Goal: Information Seeking & Learning: Learn about a topic

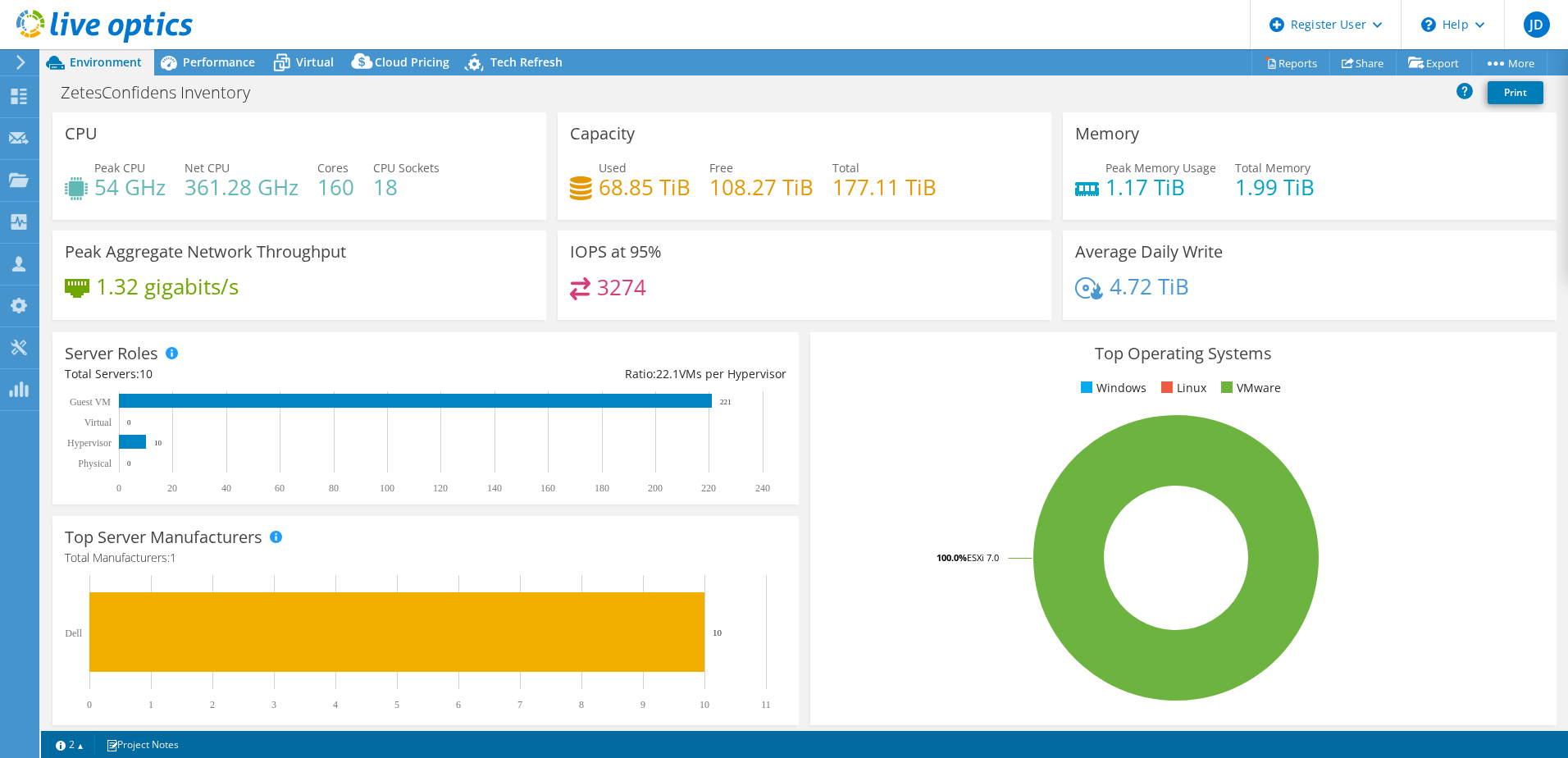
select select "USD"
click at [220, 63] on span "Performance" at bounding box center [219, 62] width 72 height 15
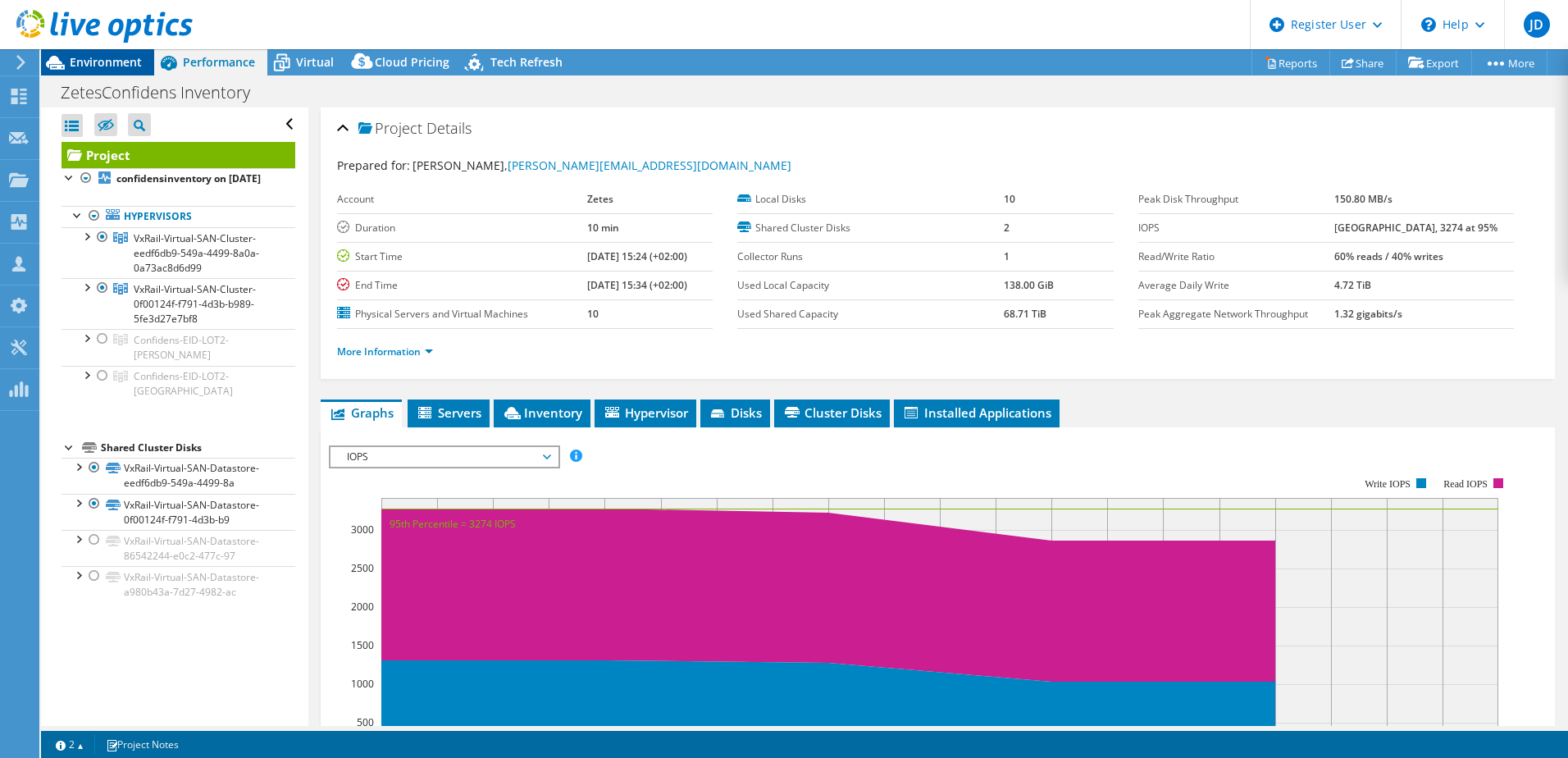
click at [120, 61] on span "Environment" at bounding box center [106, 62] width 72 height 15
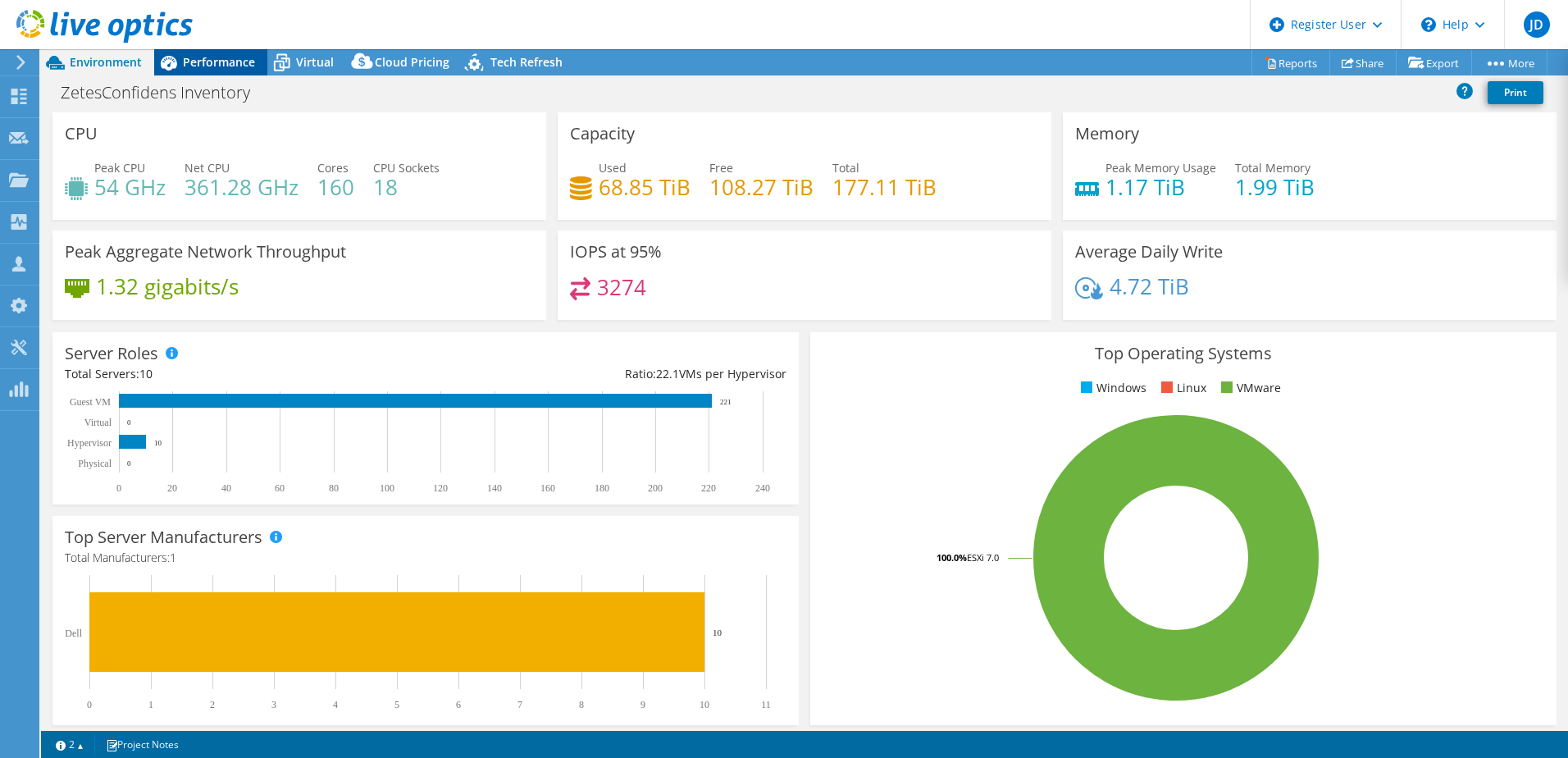
click at [210, 56] on span "Performance" at bounding box center [219, 62] width 72 height 15
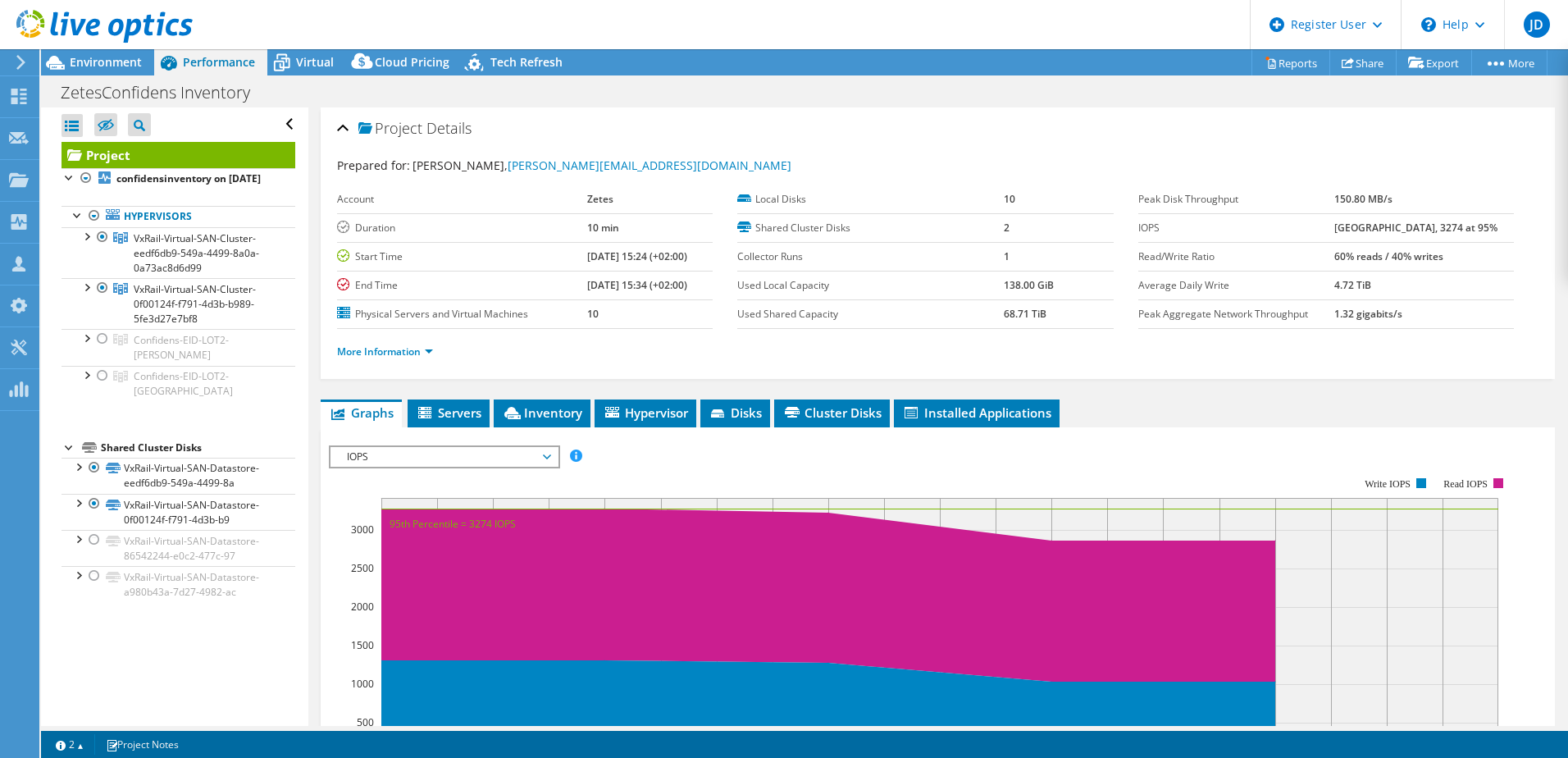
click at [554, 455] on span "IOPS" at bounding box center [444, 456] width 227 height 20
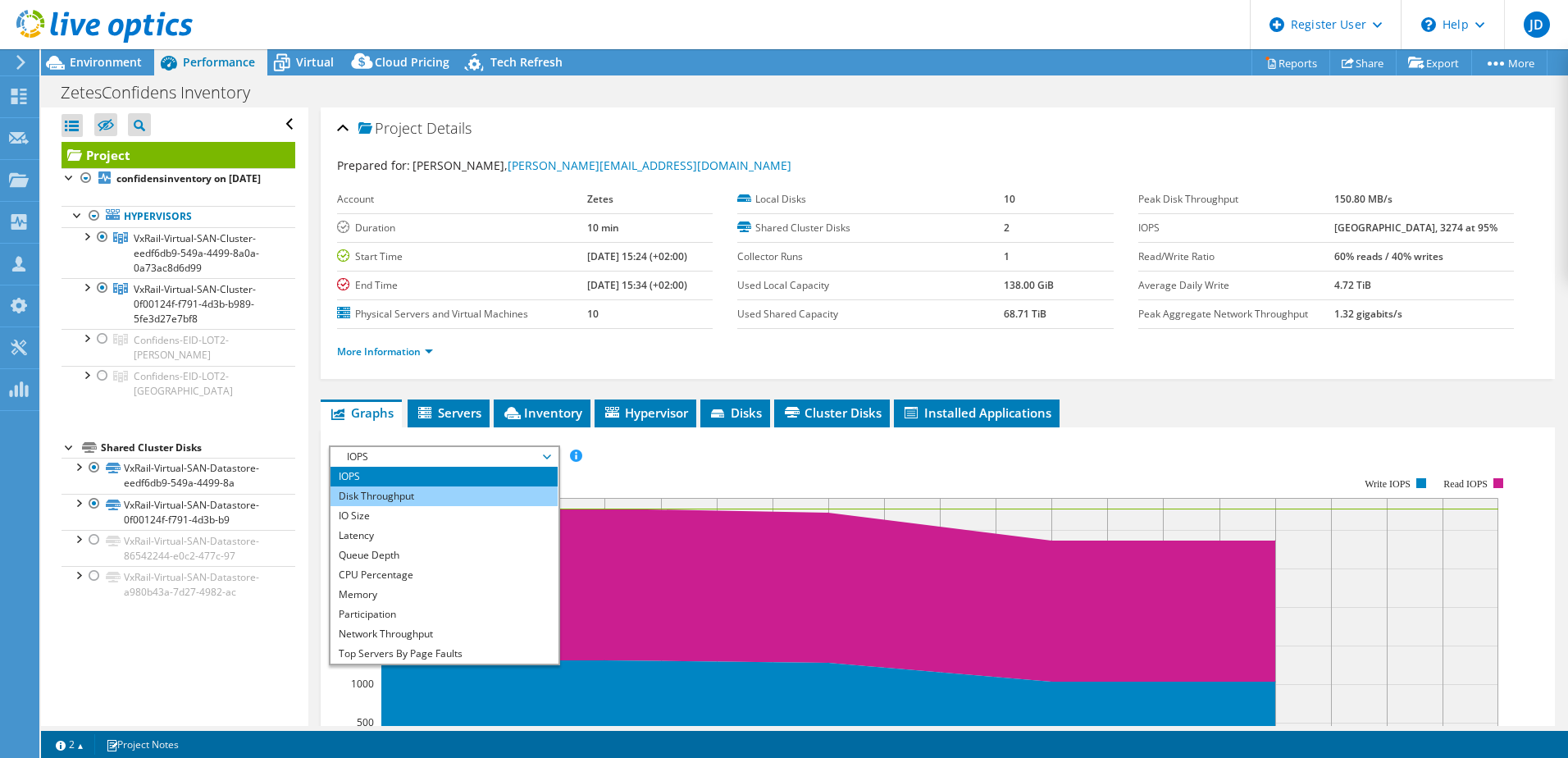
click at [465, 500] on li "Disk Throughput" at bounding box center [444, 496] width 227 height 20
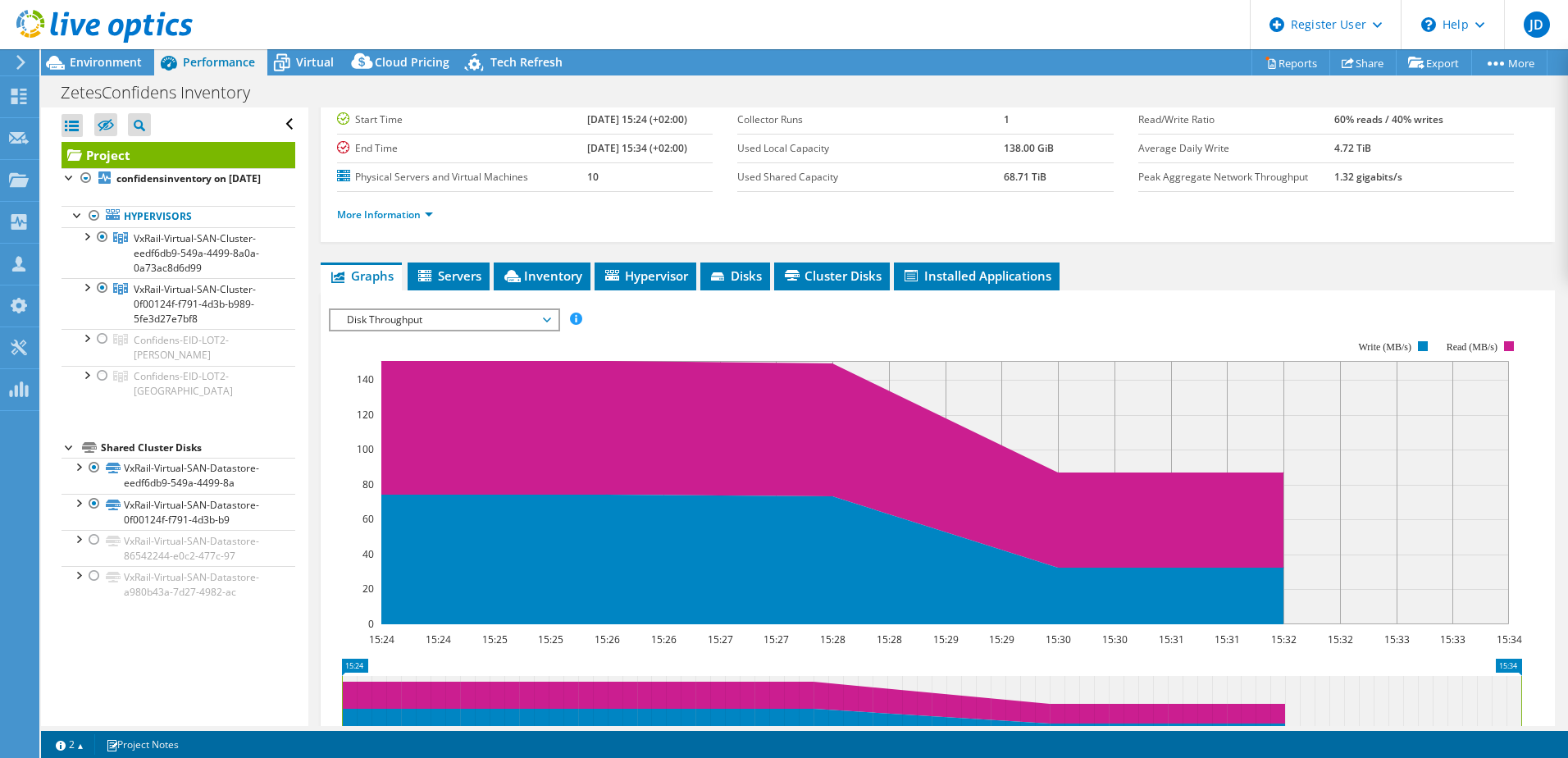
scroll to position [109, 0]
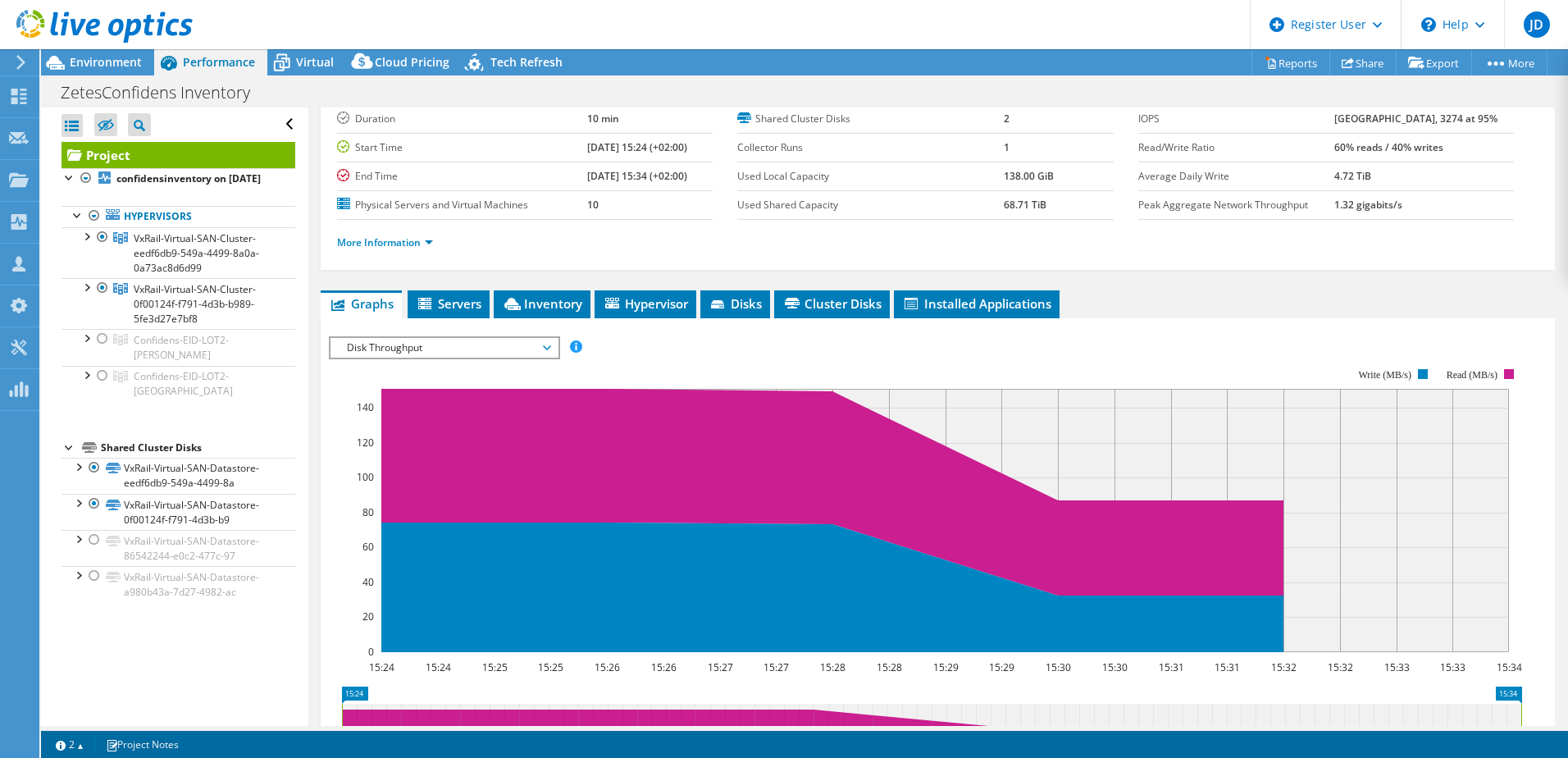
click at [554, 346] on span "Disk Throughput" at bounding box center [444, 347] width 227 height 20
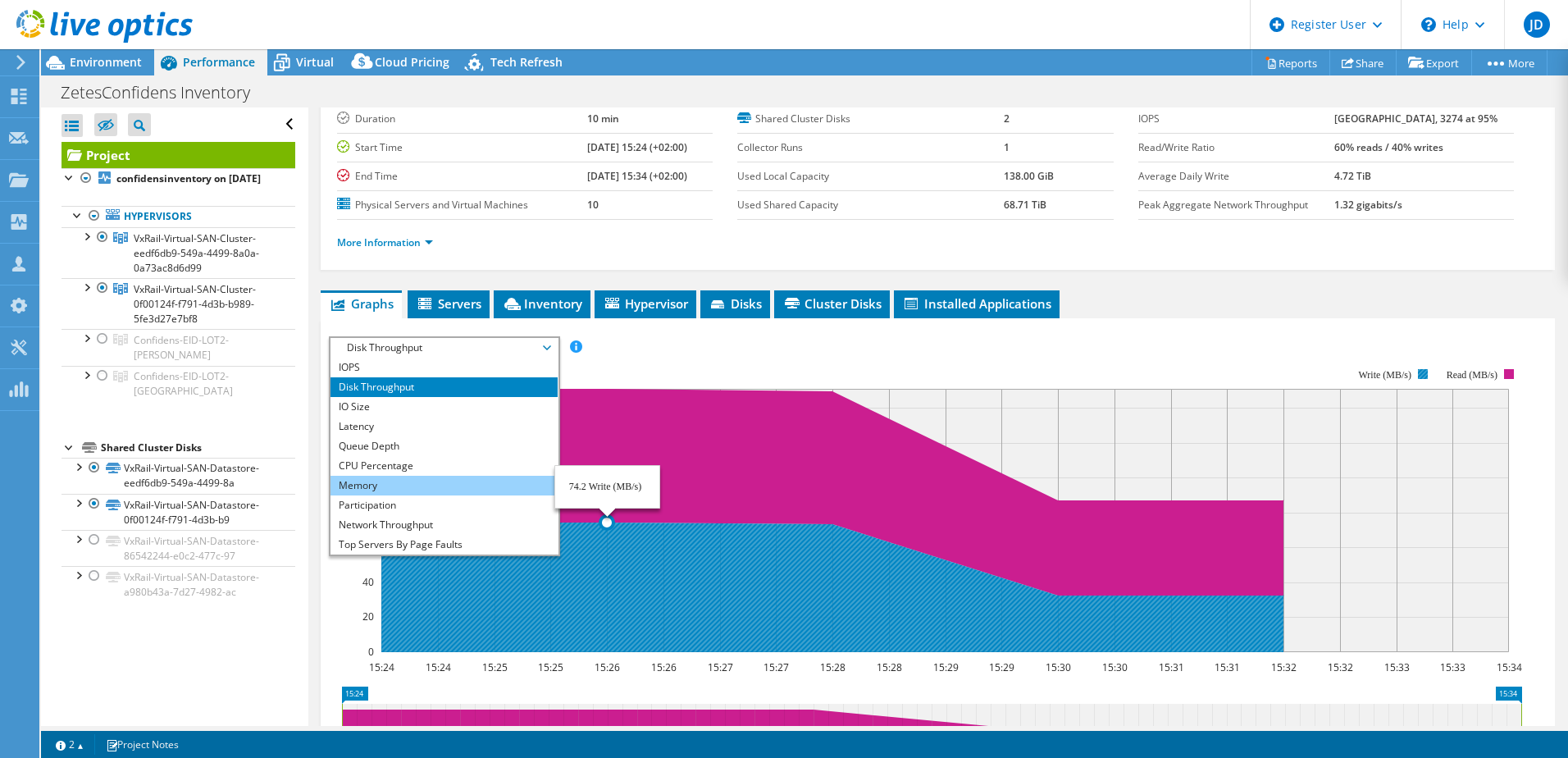
click at [382, 487] on li "Memory" at bounding box center [444, 485] width 227 height 20
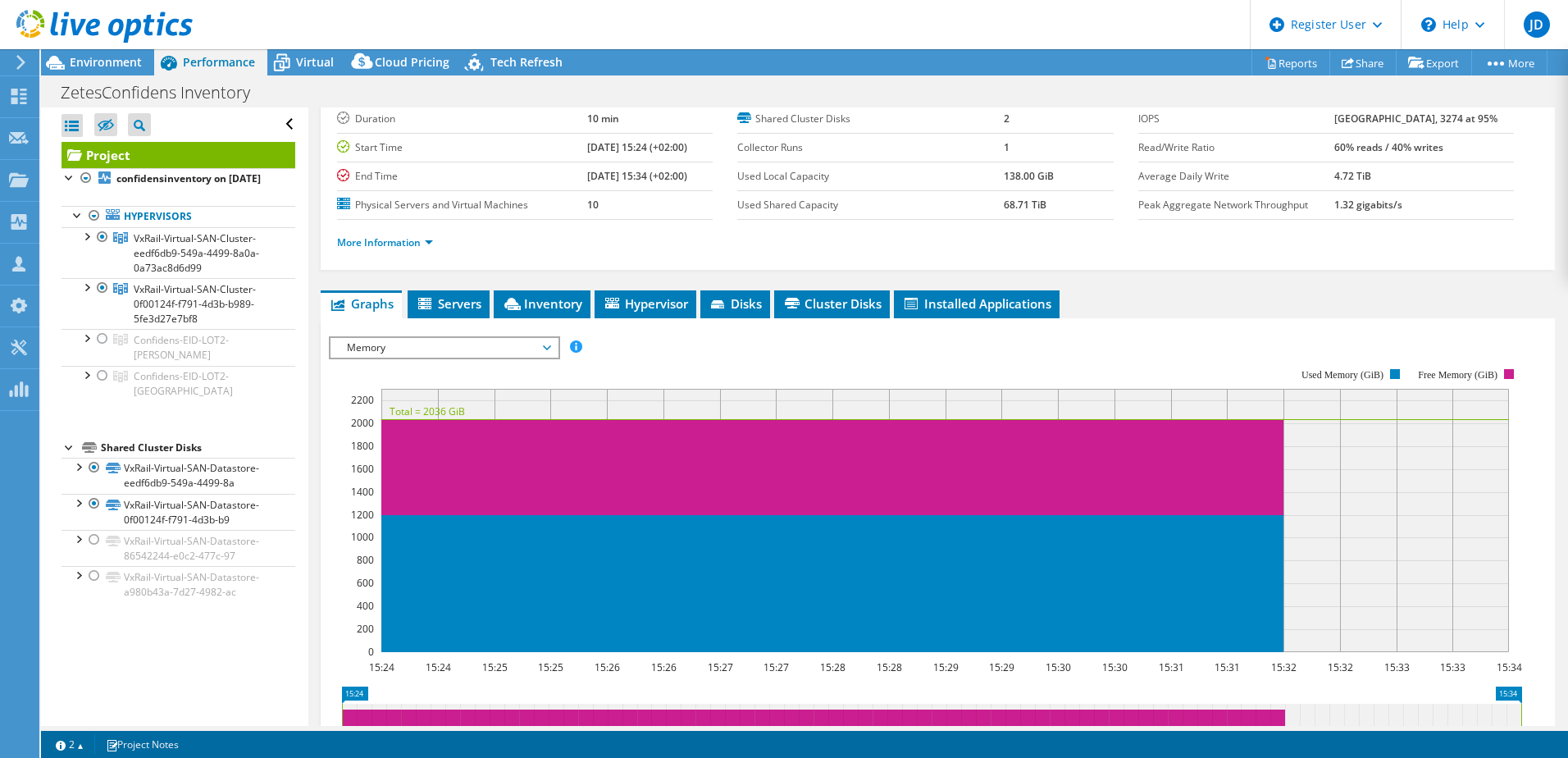
click at [552, 350] on span "Memory" at bounding box center [444, 347] width 227 height 20
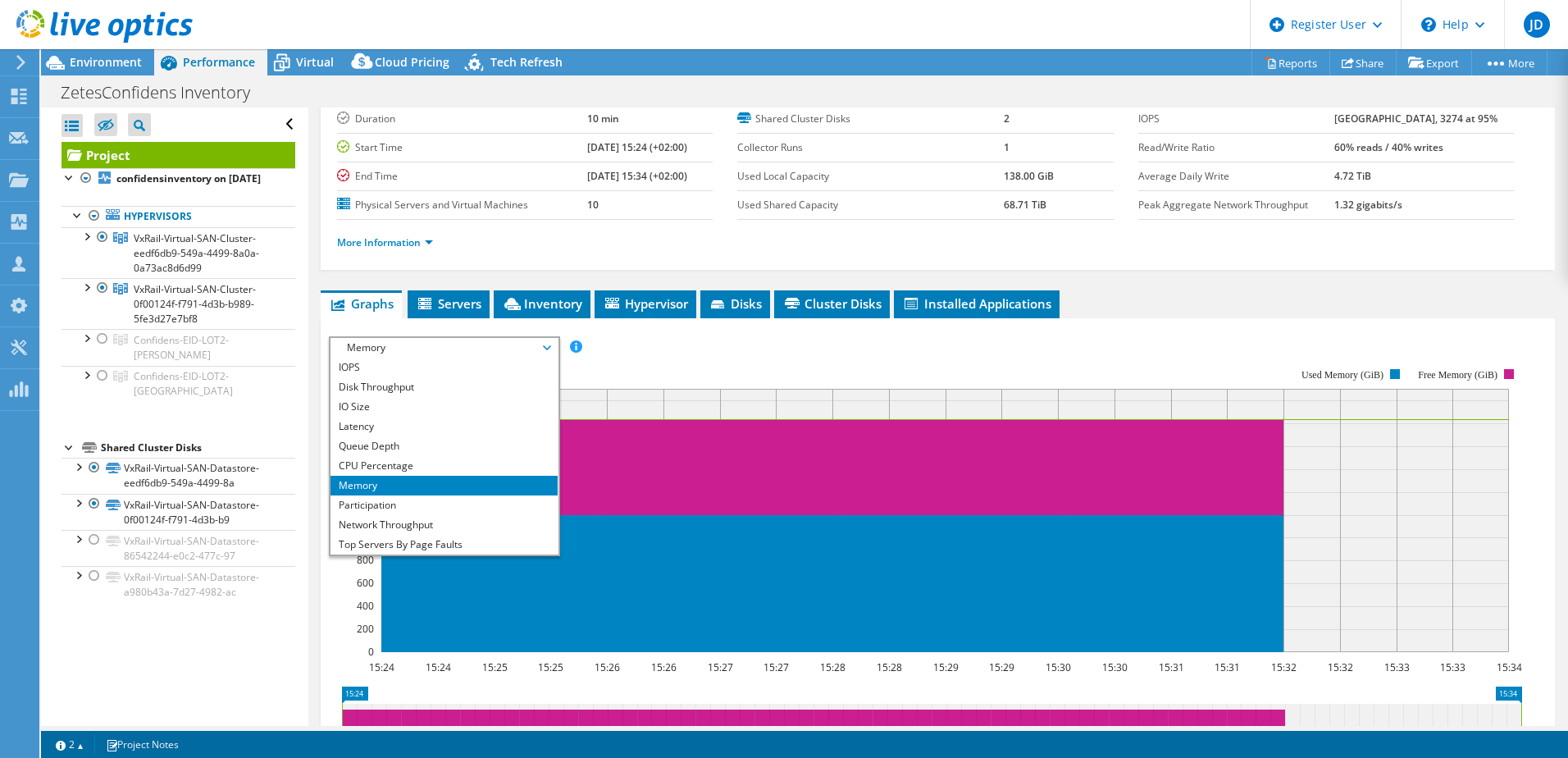
click at [1141, 355] on rect at bounding box center [925, 510] width 1193 height 328
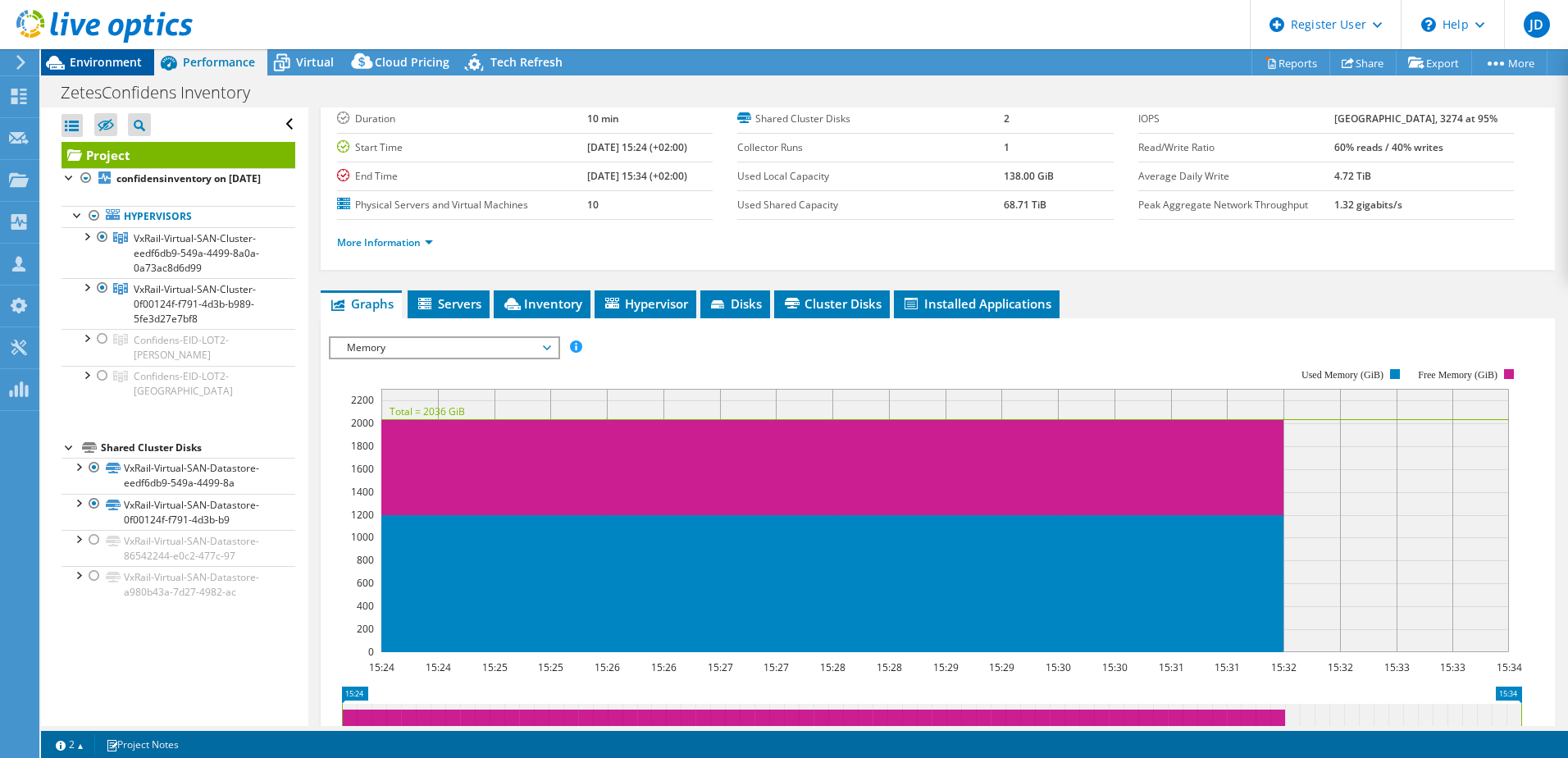
click at [73, 55] on span "Environment" at bounding box center [106, 62] width 72 height 15
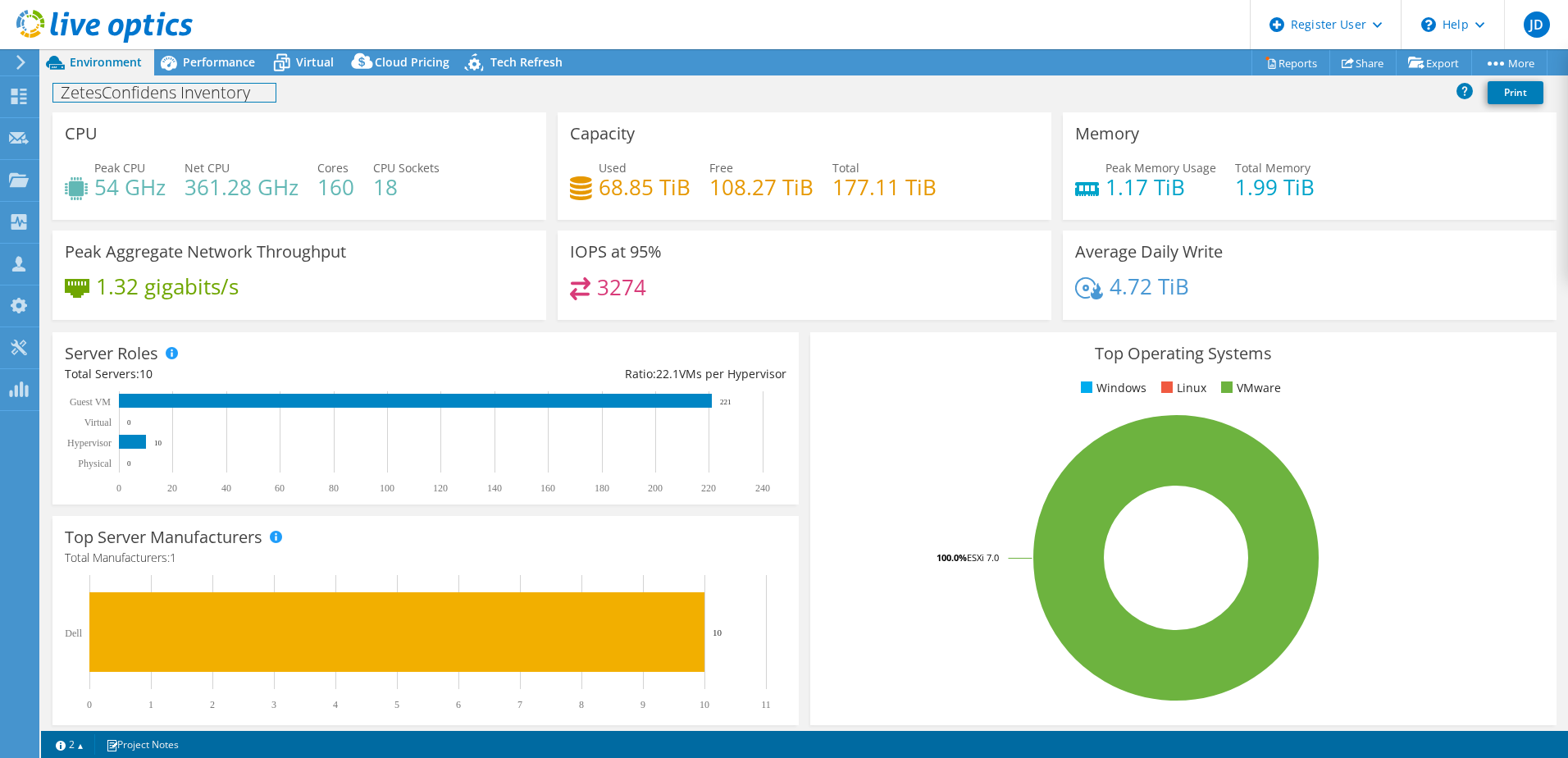
click at [225, 78] on div "ZetesConfidens Inventory Print" at bounding box center [804, 92] width 1527 height 31
click at [223, 60] on span "Performance" at bounding box center [219, 62] width 72 height 15
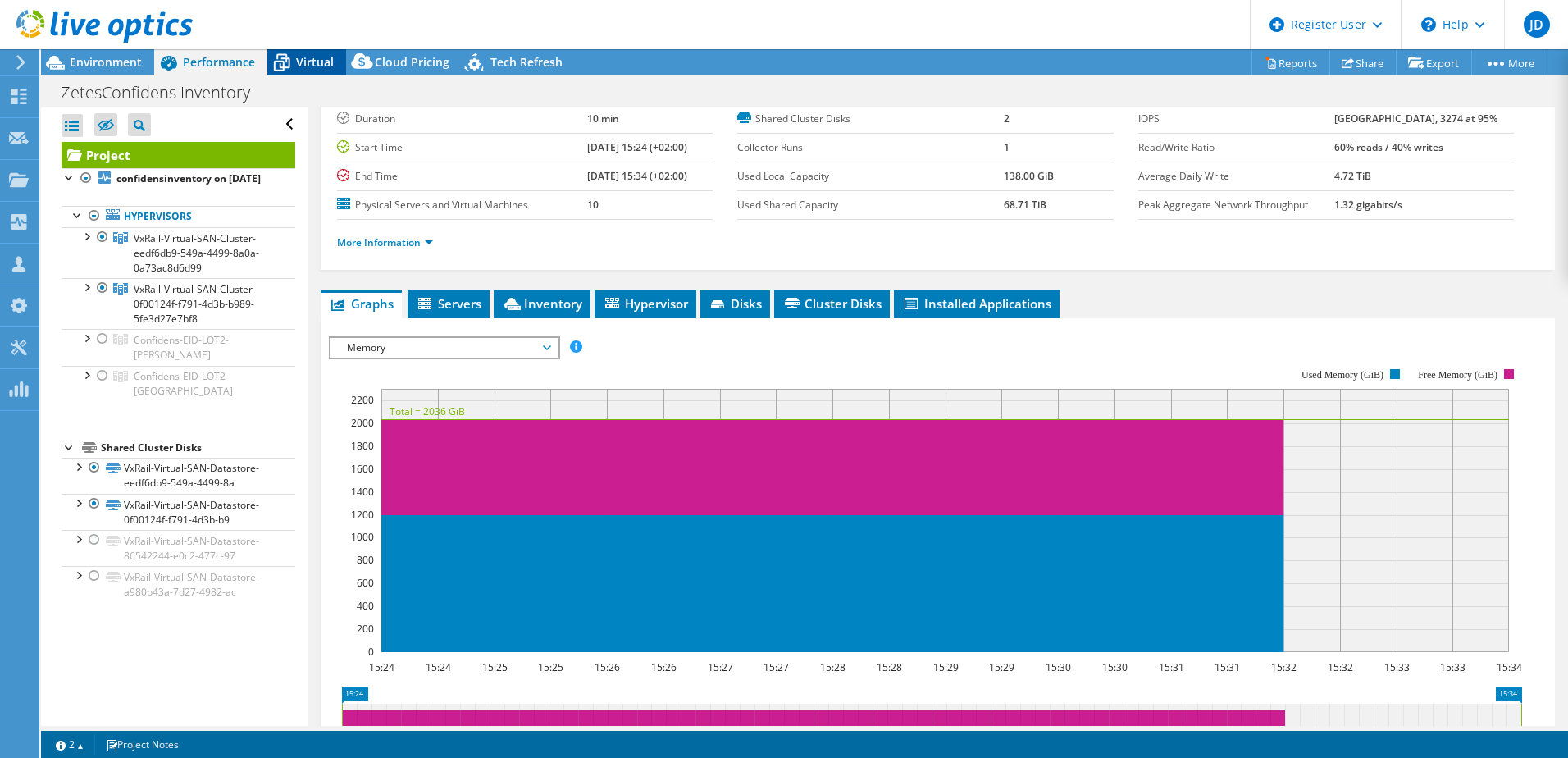
click at [279, 75] on icon at bounding box center [282, 63] width 29 height 29
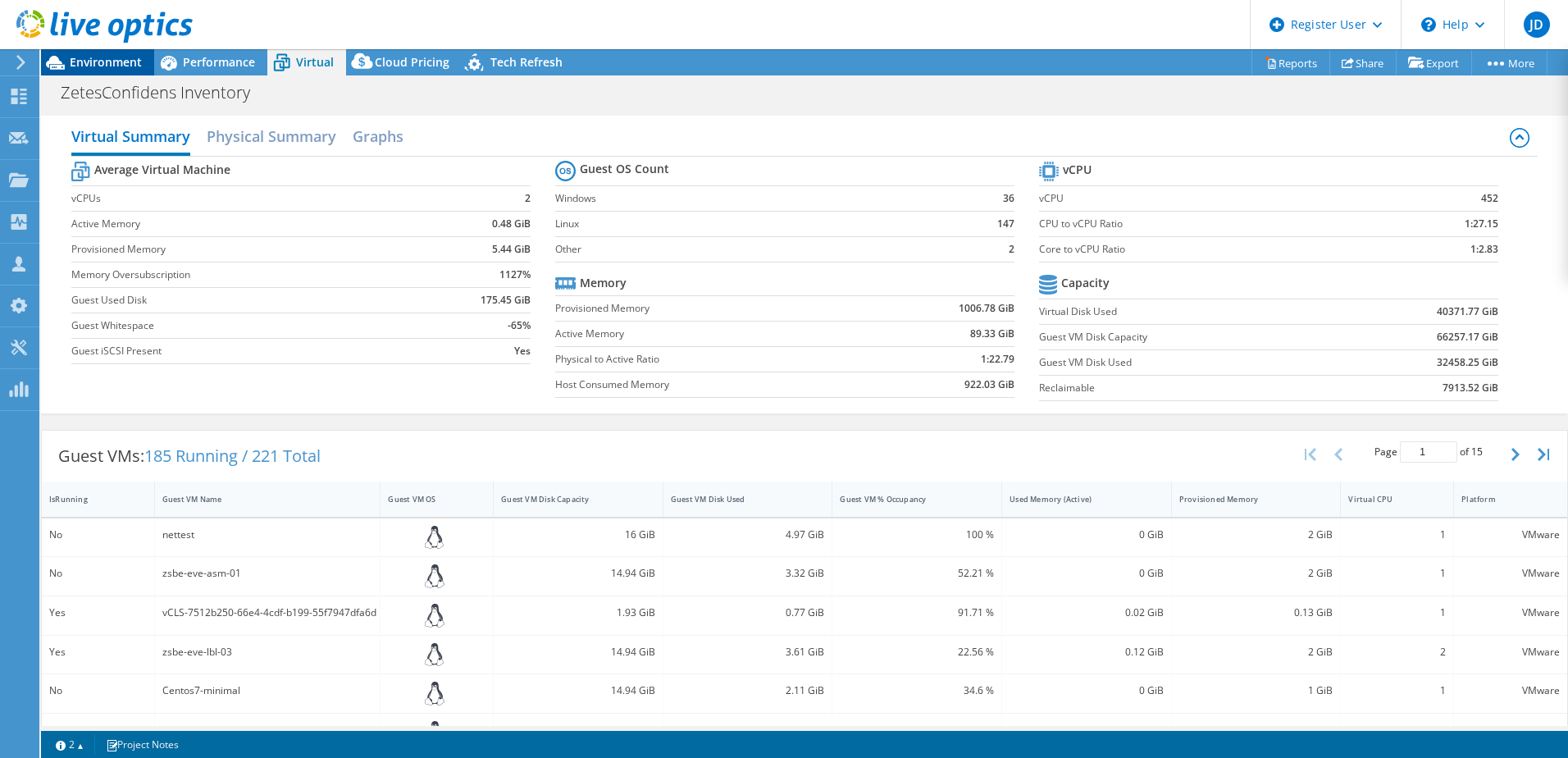
click at [127, 68] on span "Environment" at bounding box center [106, 62] width 72 height 15
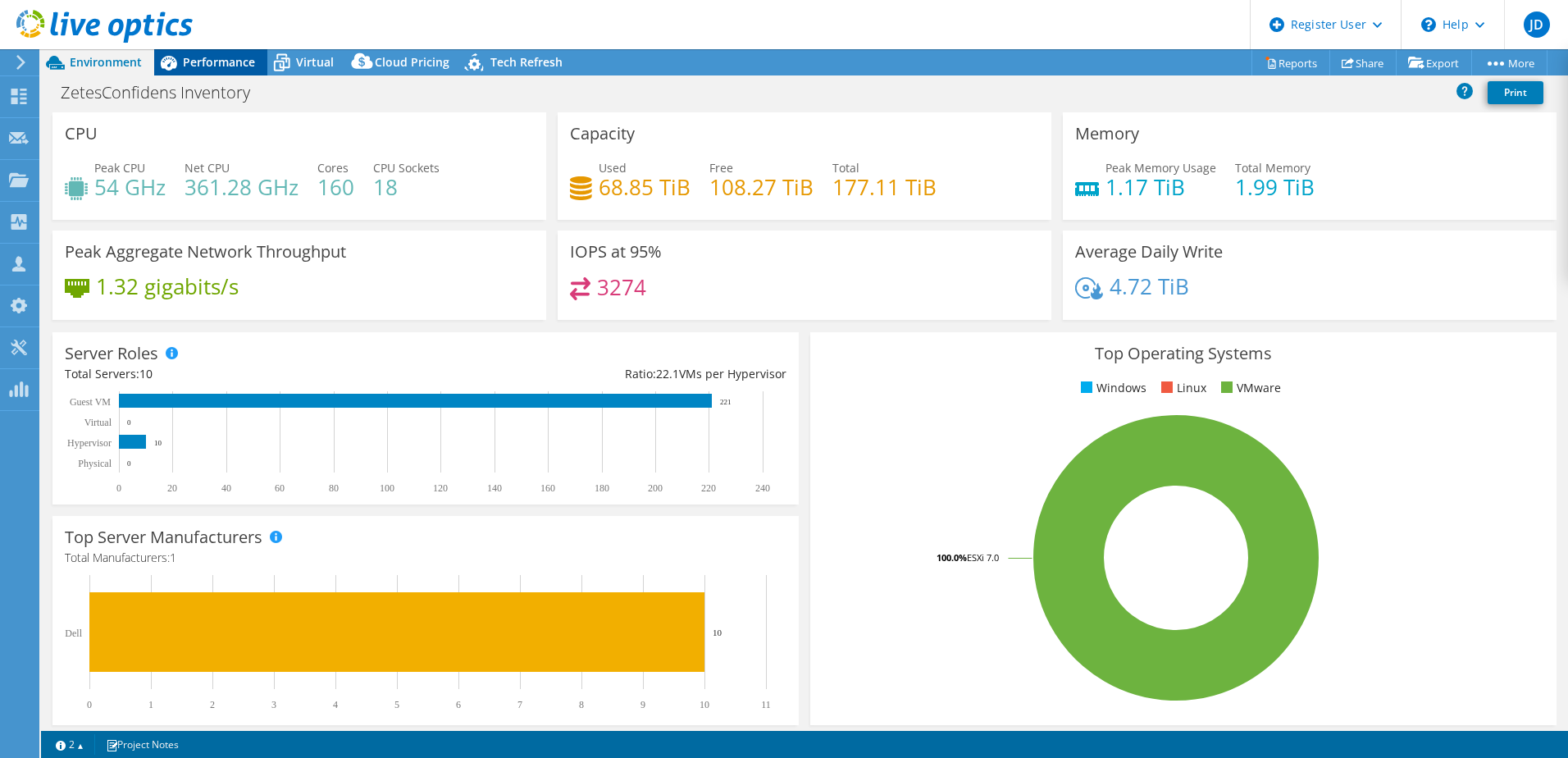
click at [186, 62] on span "Performance" at bounding box center [219, 62] width 72 height 15
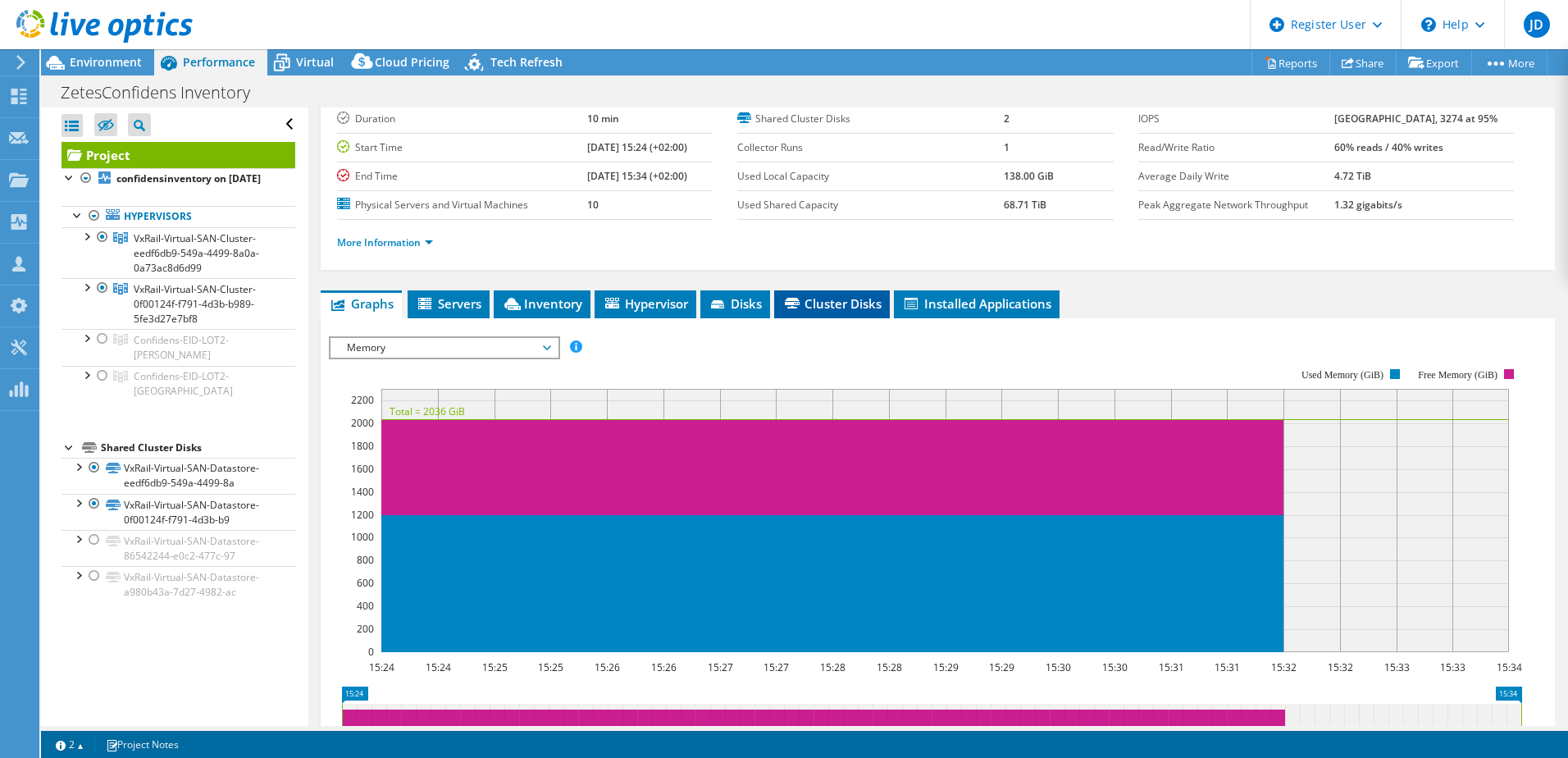
click at [820, 301] on span "Cluster Disks" at bounding box center [831, 303] width 99 height 16
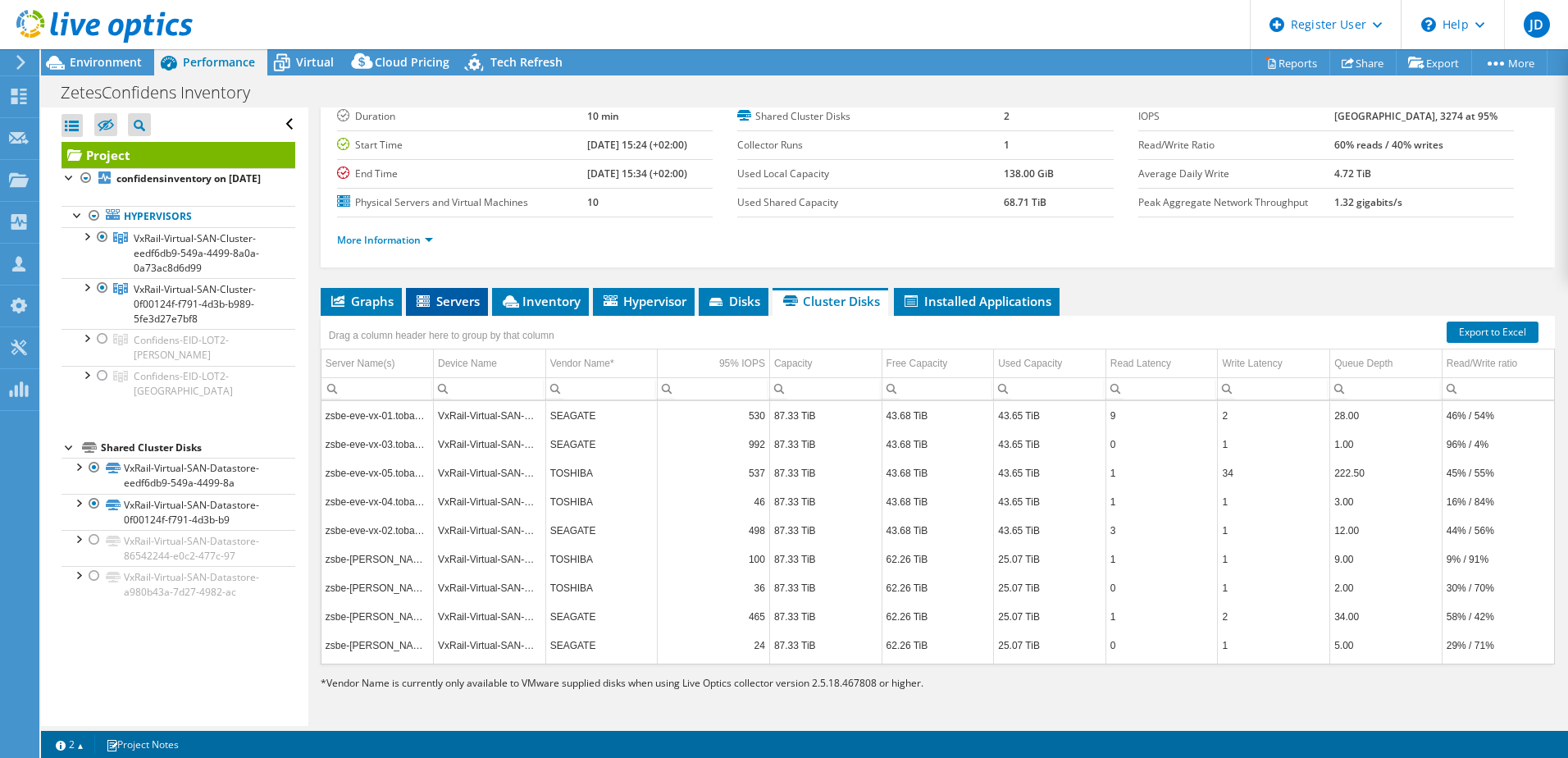
scroll to position [112, 0]
click at [543, 302] on span "Inventory" at bounding box center [540, 300] width 80 height 16
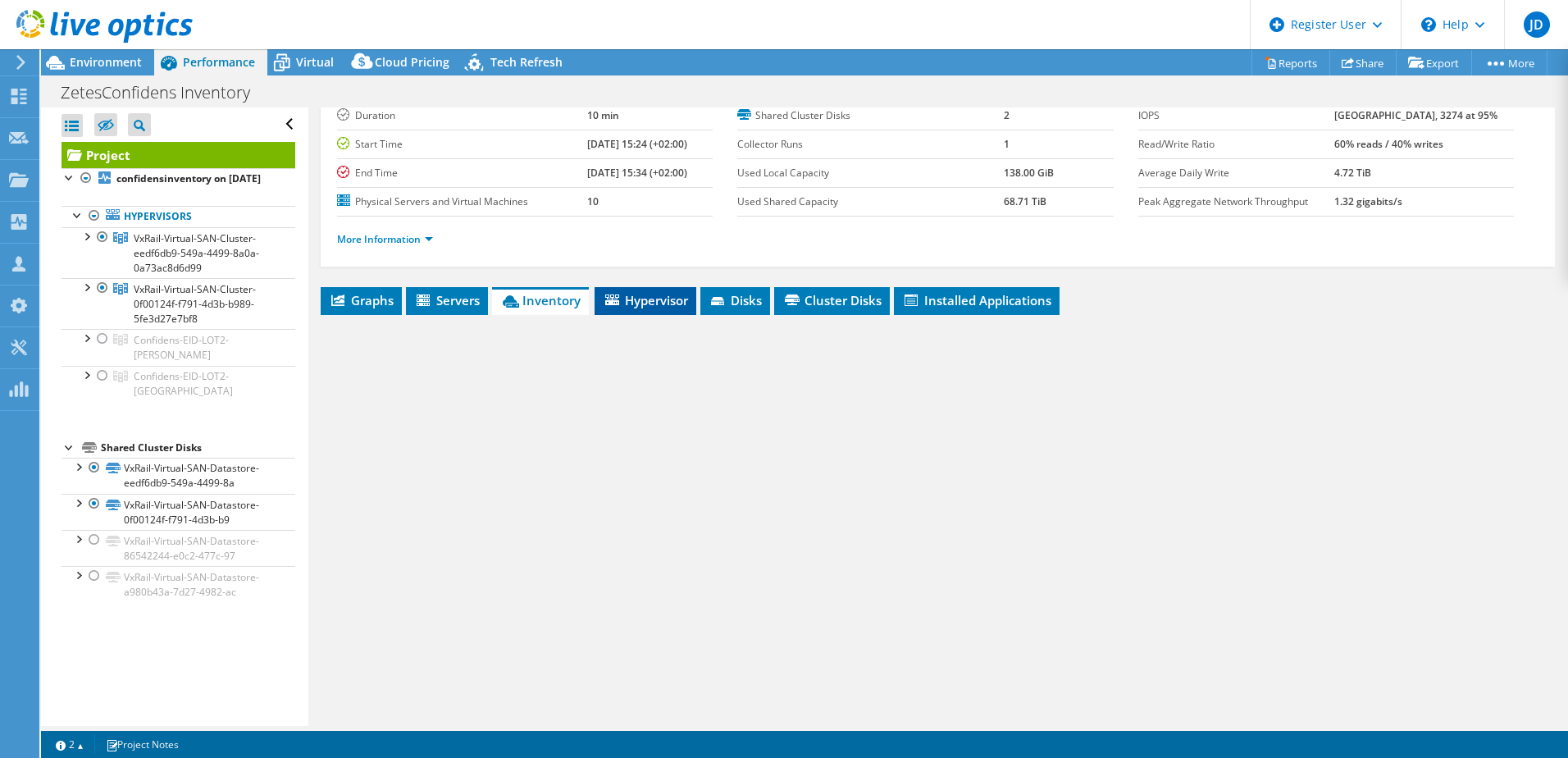
click at [649, 297] on span "Hypervisor" at bounding box center [645, 300] width 85 height 16
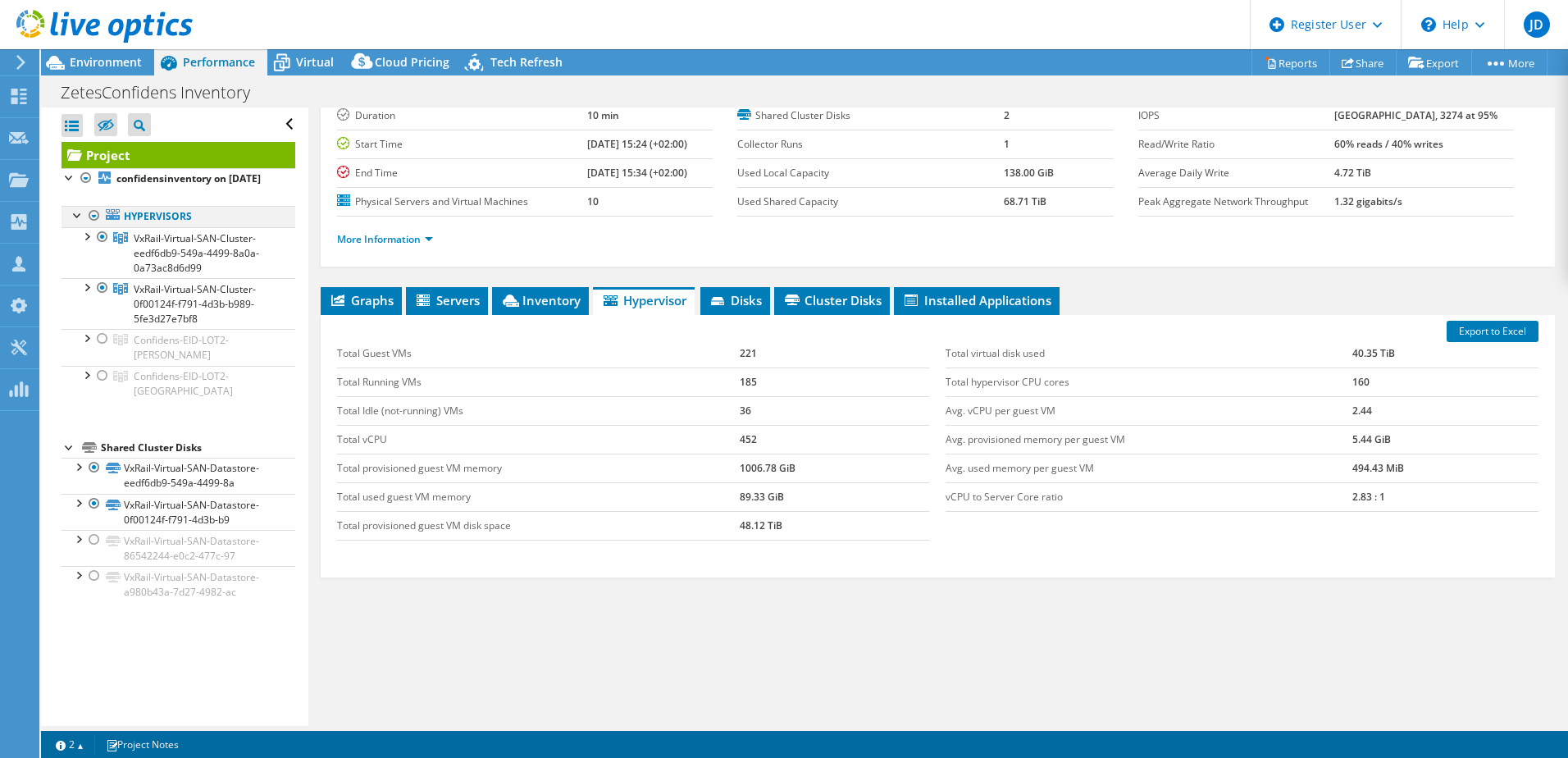
click at [76, 222] on div at bounding box center [78, 214] width 16 height 16
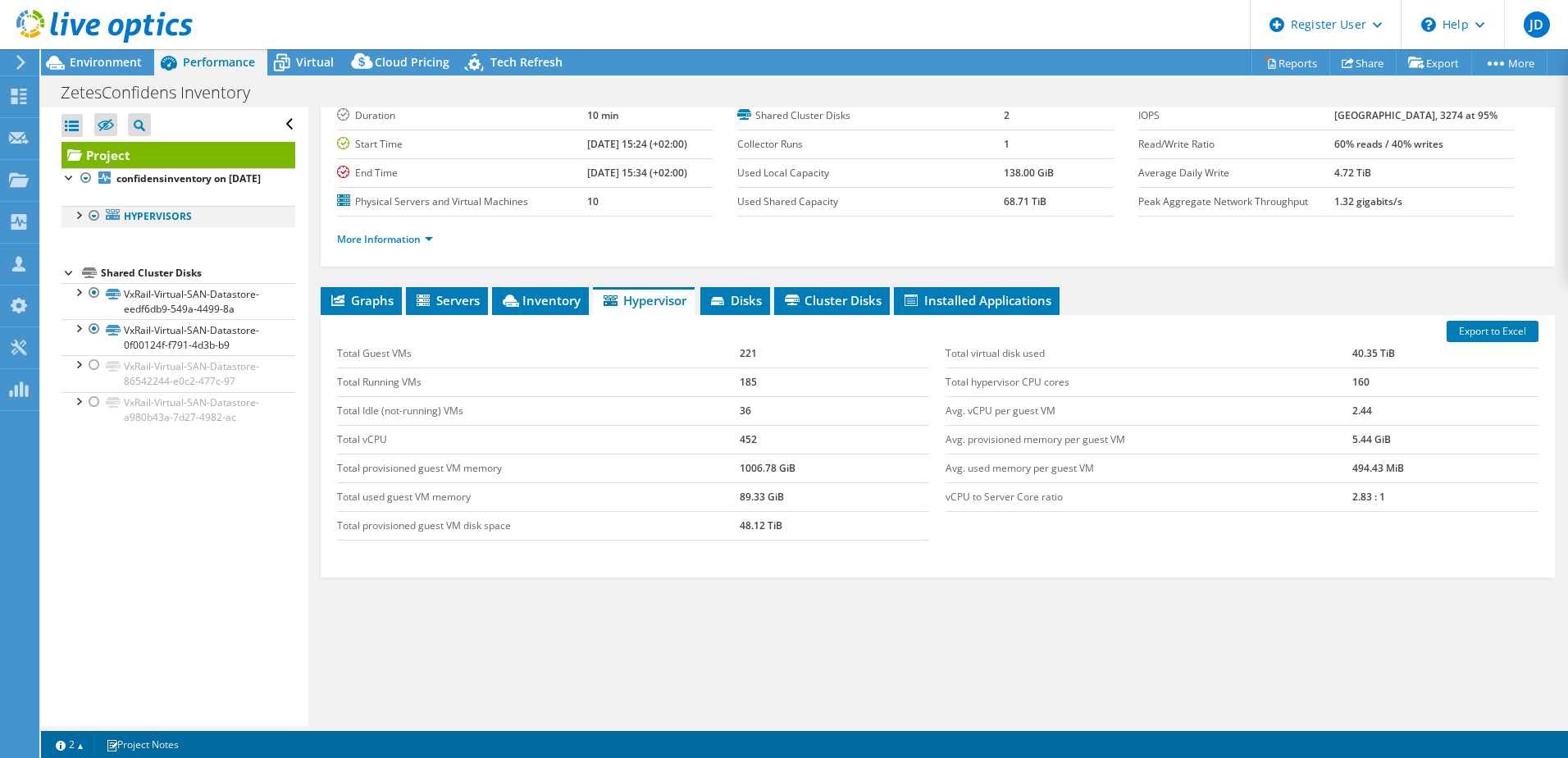
click at [76, 222] on div at bounding box center [78, 214] width 16 height 16
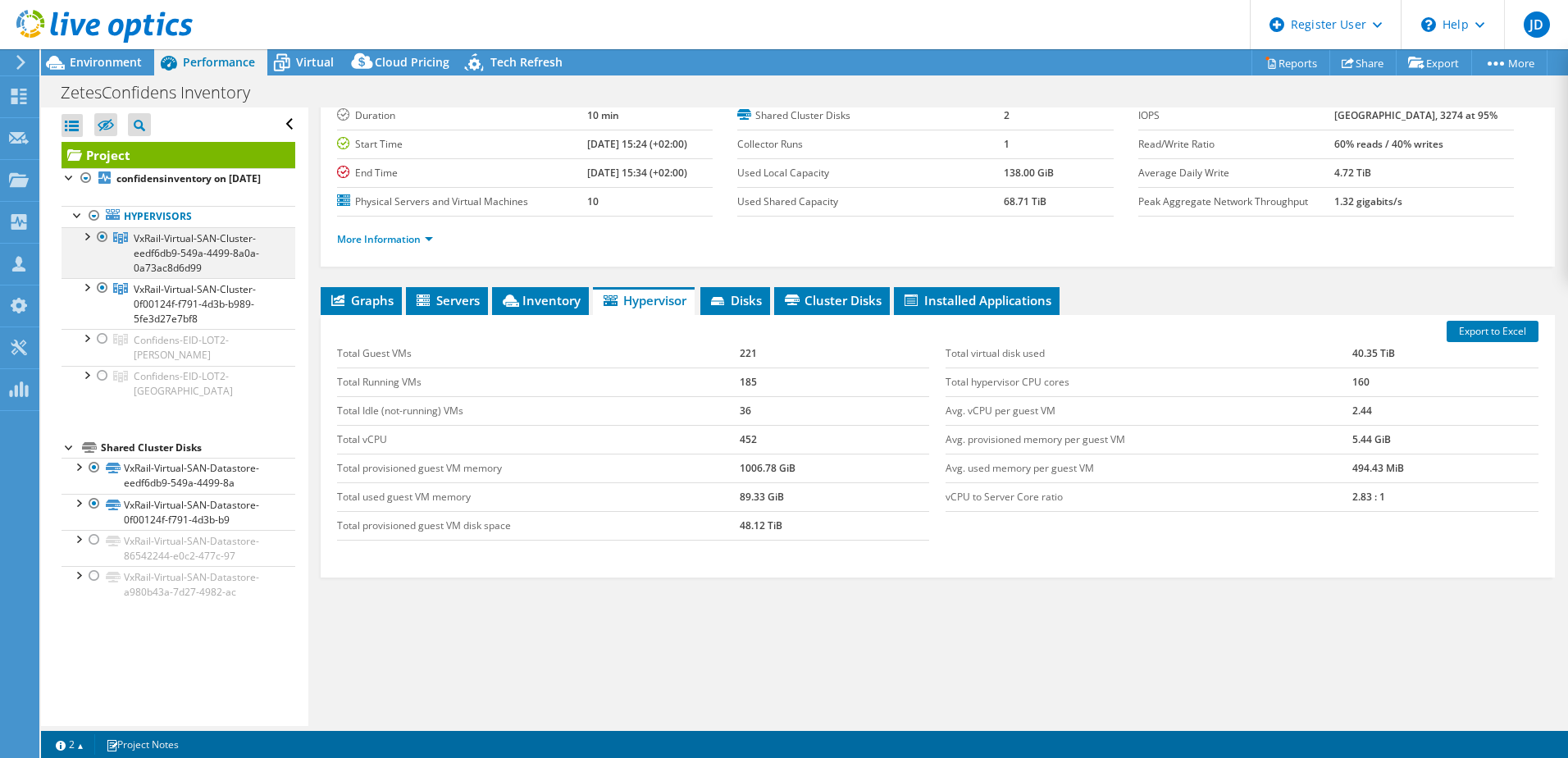
click at [104, 247] on div at bounding box center [102, 237] width 16 height 20
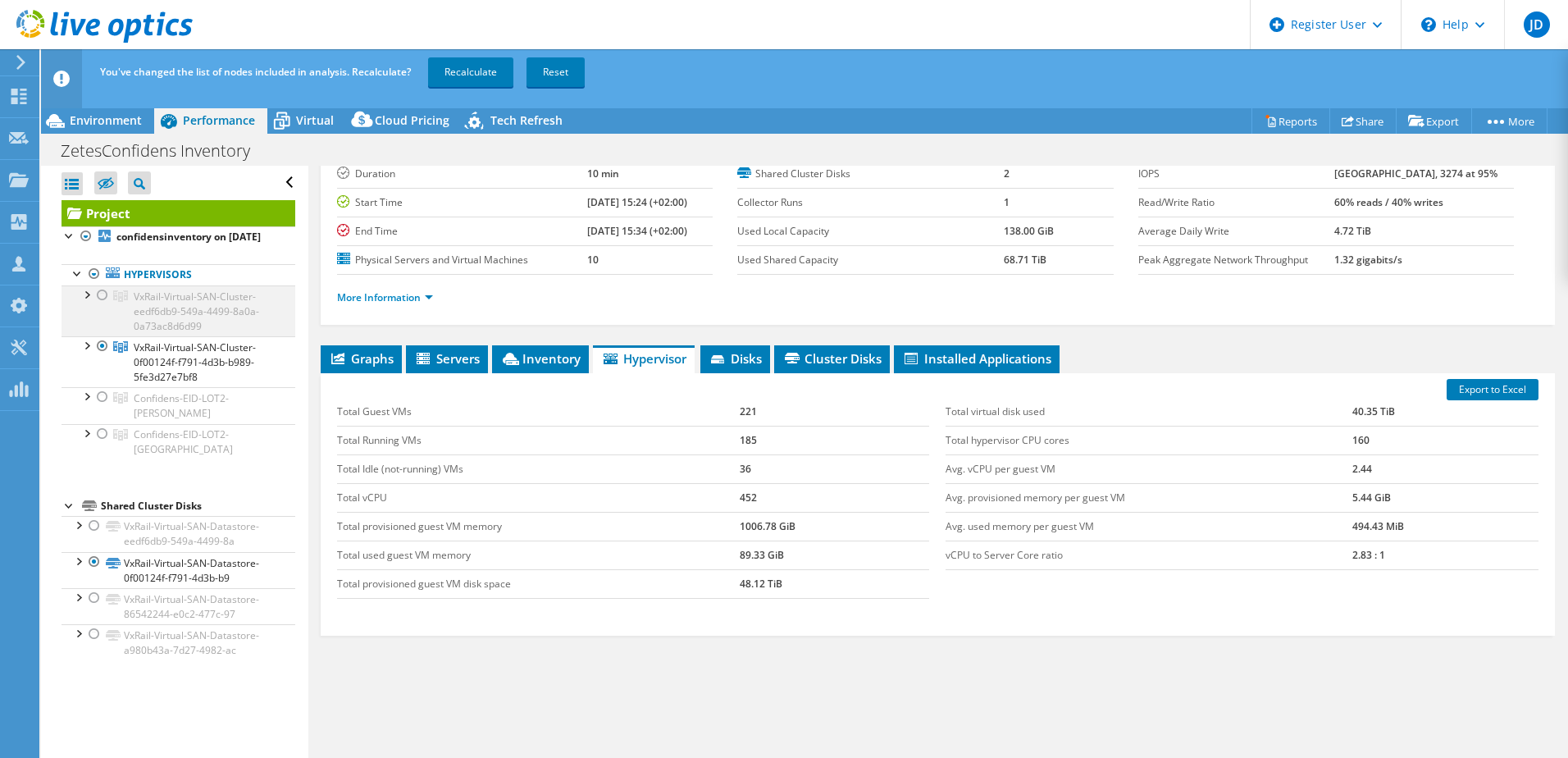
click at [84, 302] on div at bounding box center [85, 293] width 16 height 16
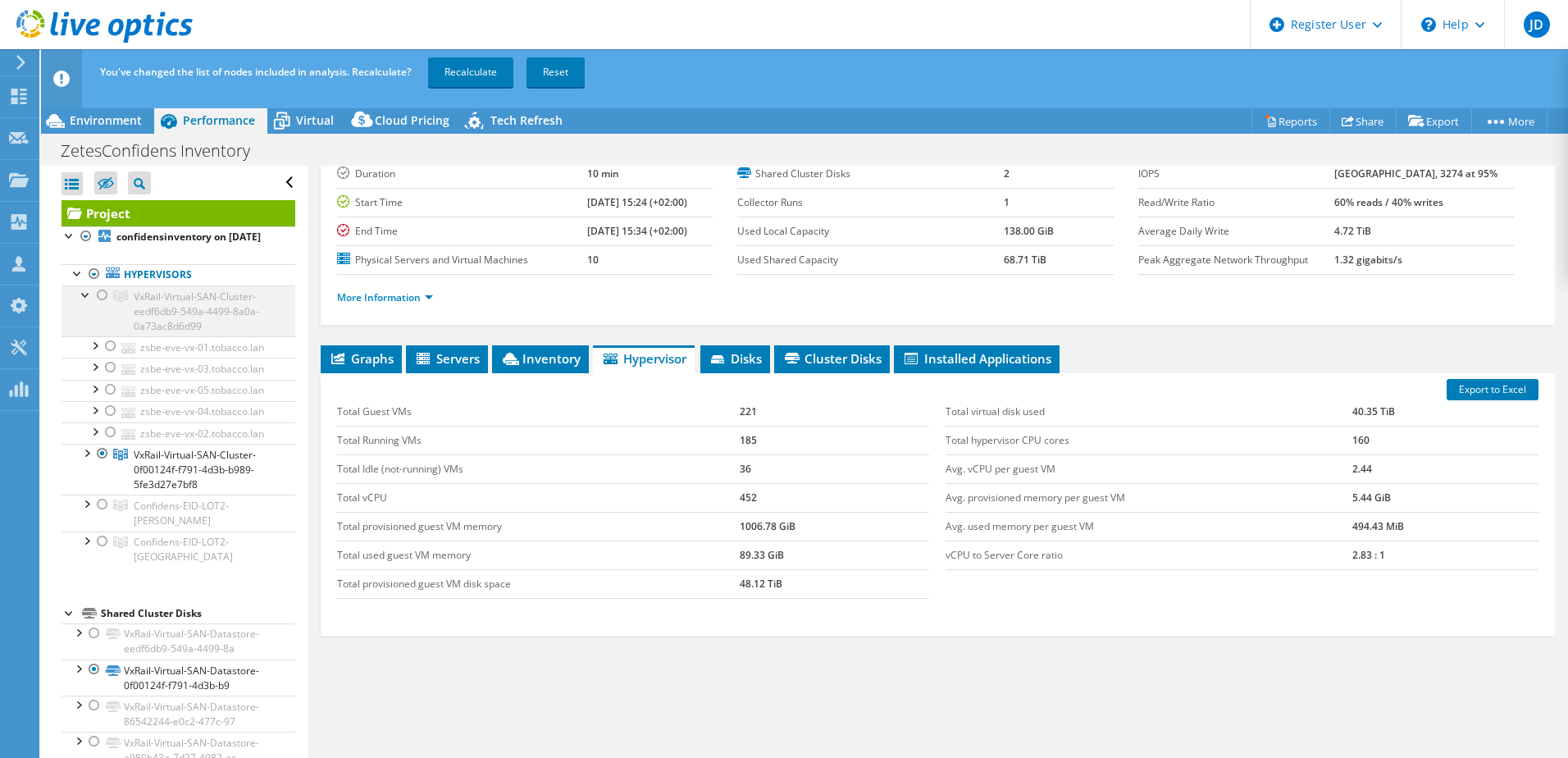
click at [102, 305] on div at bounding box center [102, 295] width 16 height 20
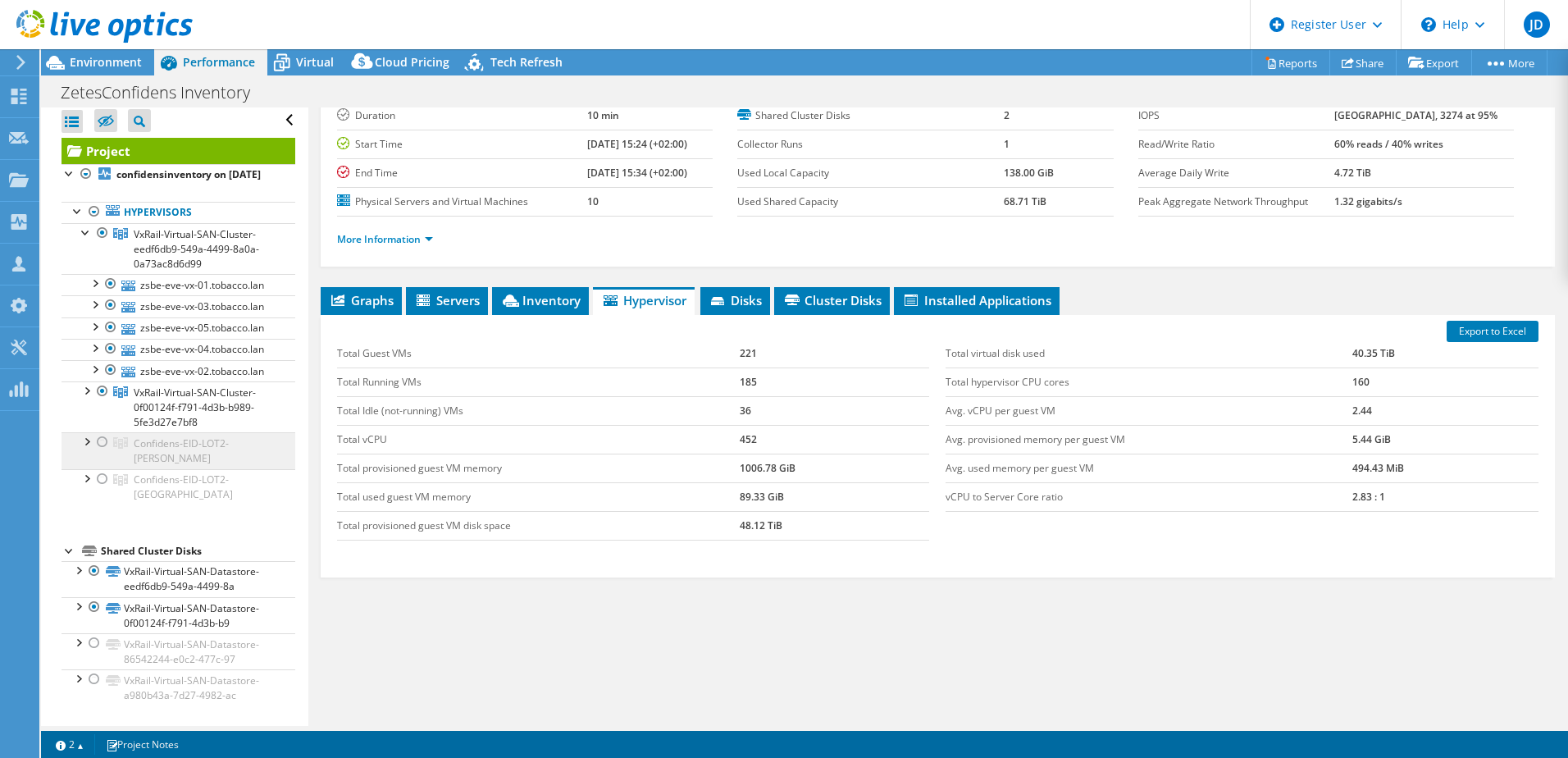
scroll to position [78, 0]
click at [77, 567] on div at bounding box center [78, 568] width 16 height 16
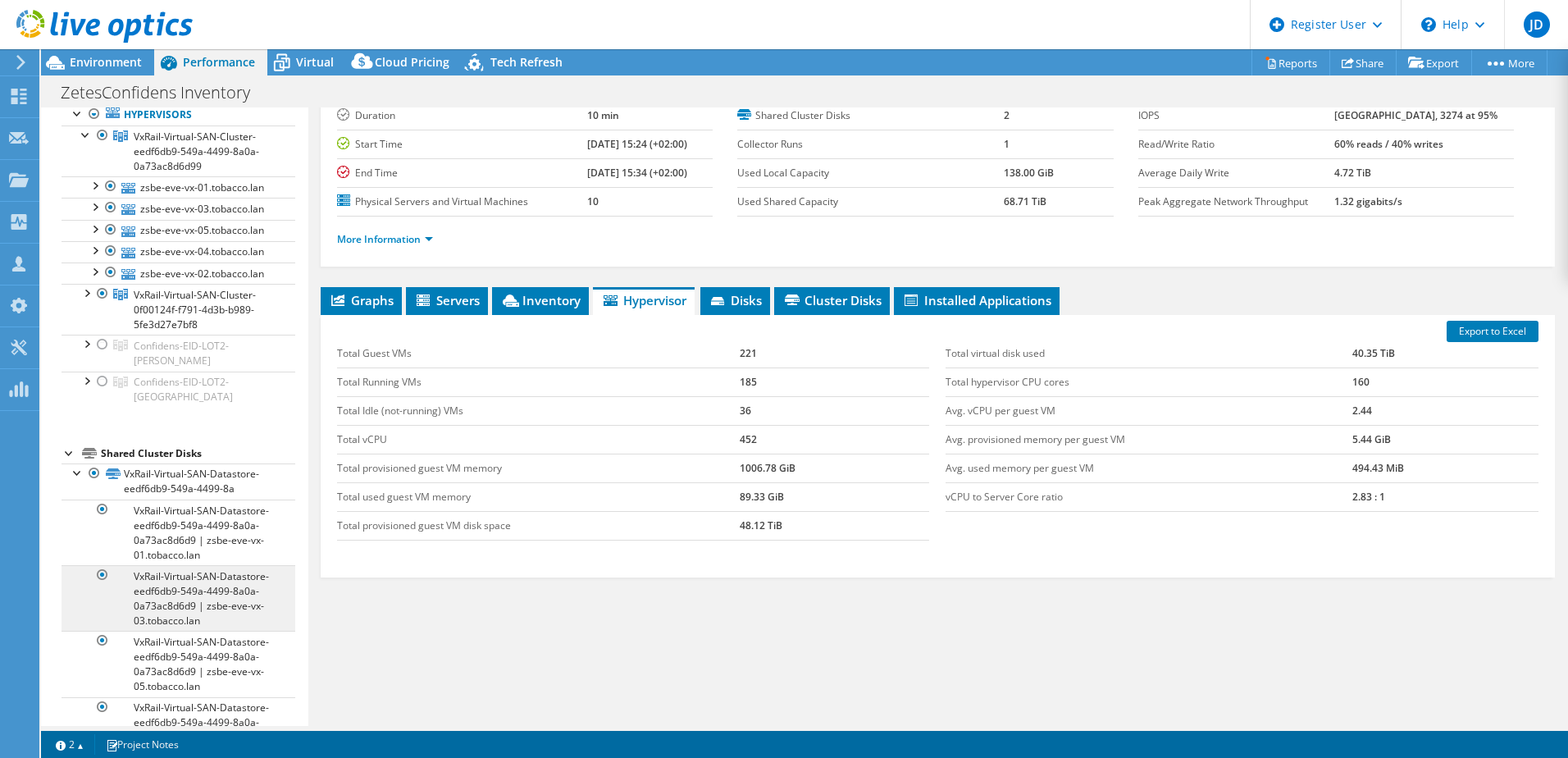
scroll to position [0, 0]
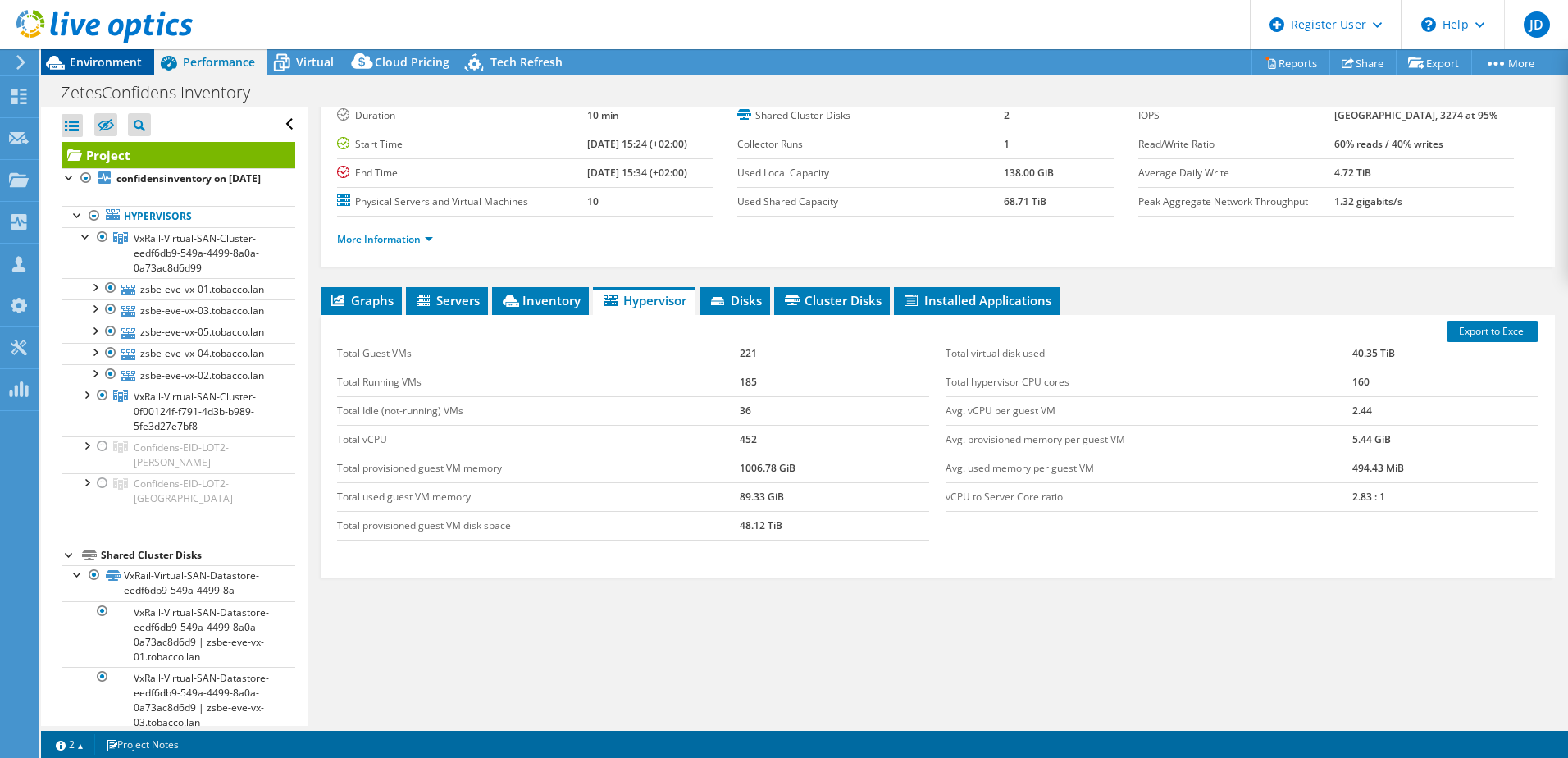
click at [113, 58] on span "Environment" at bounding box center [106, 62] width 72 height 15
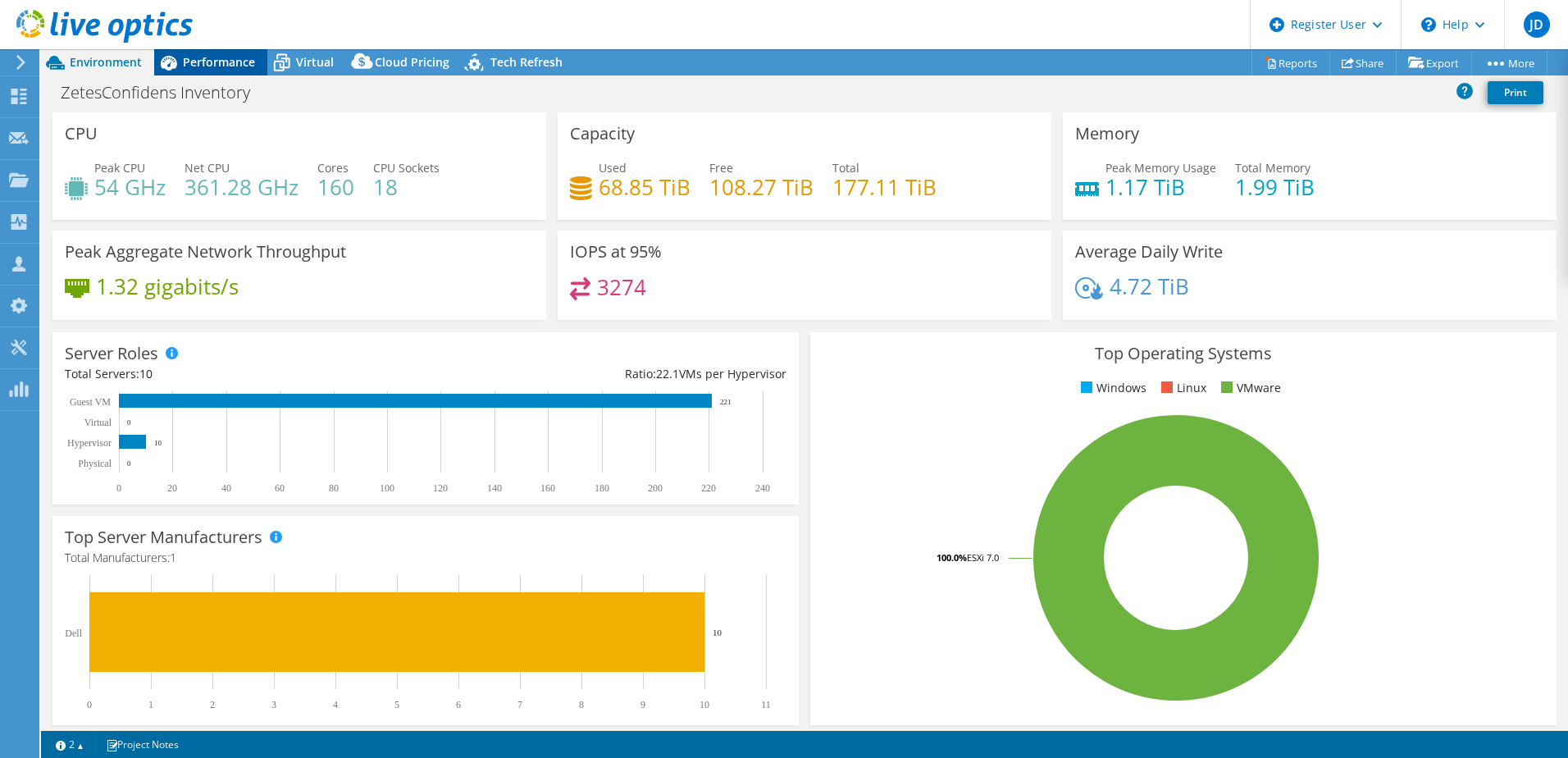
click at [222, 56] on span "Performance" at bounding box center [219, 62] width 72 height 15
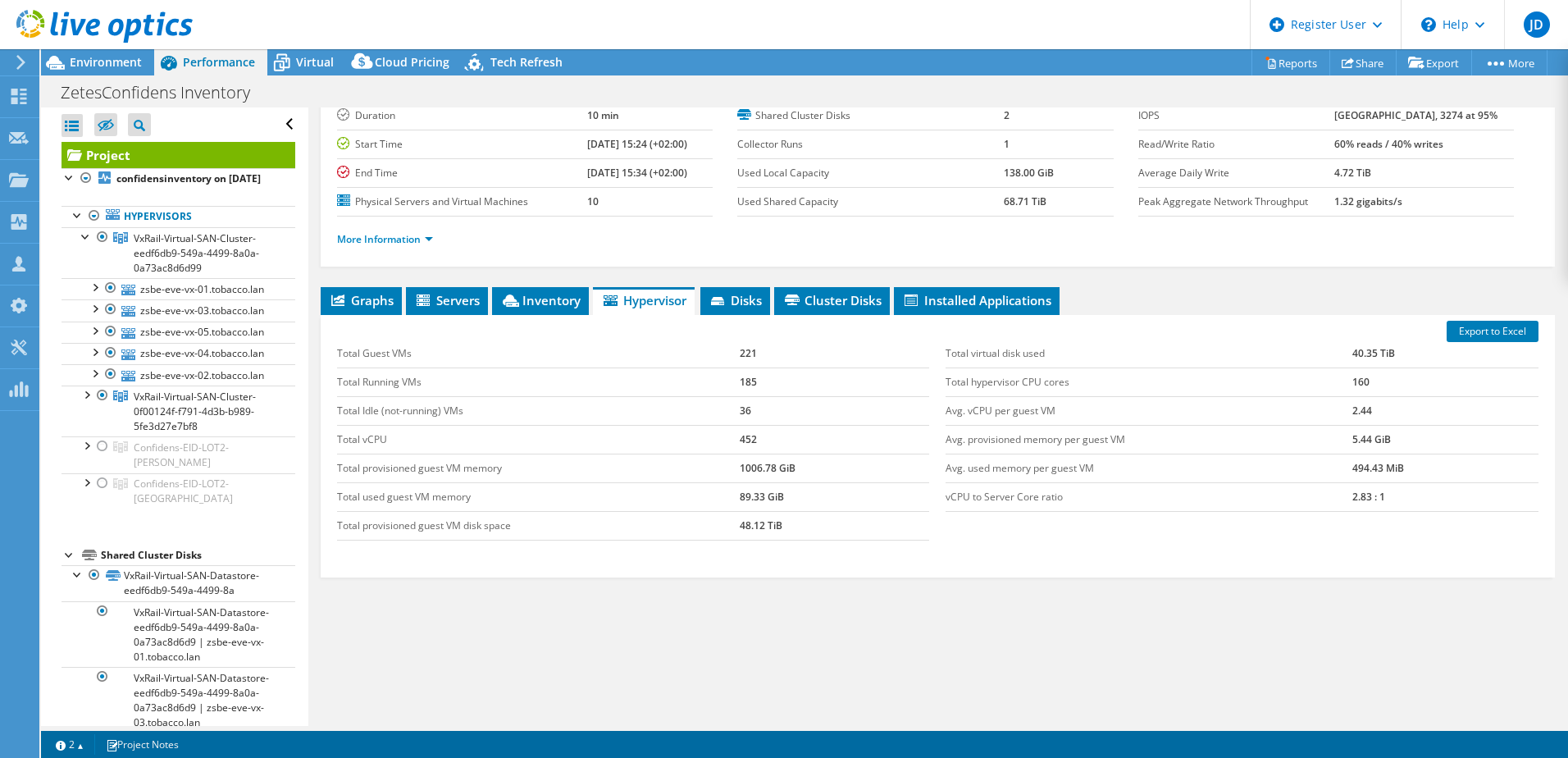
click at [126, 54] on div at bounding box center [96, 27] width 192 height 55
click at [109, 65] on span "Environment" at bounding box center [106, 62] width 72 height 15
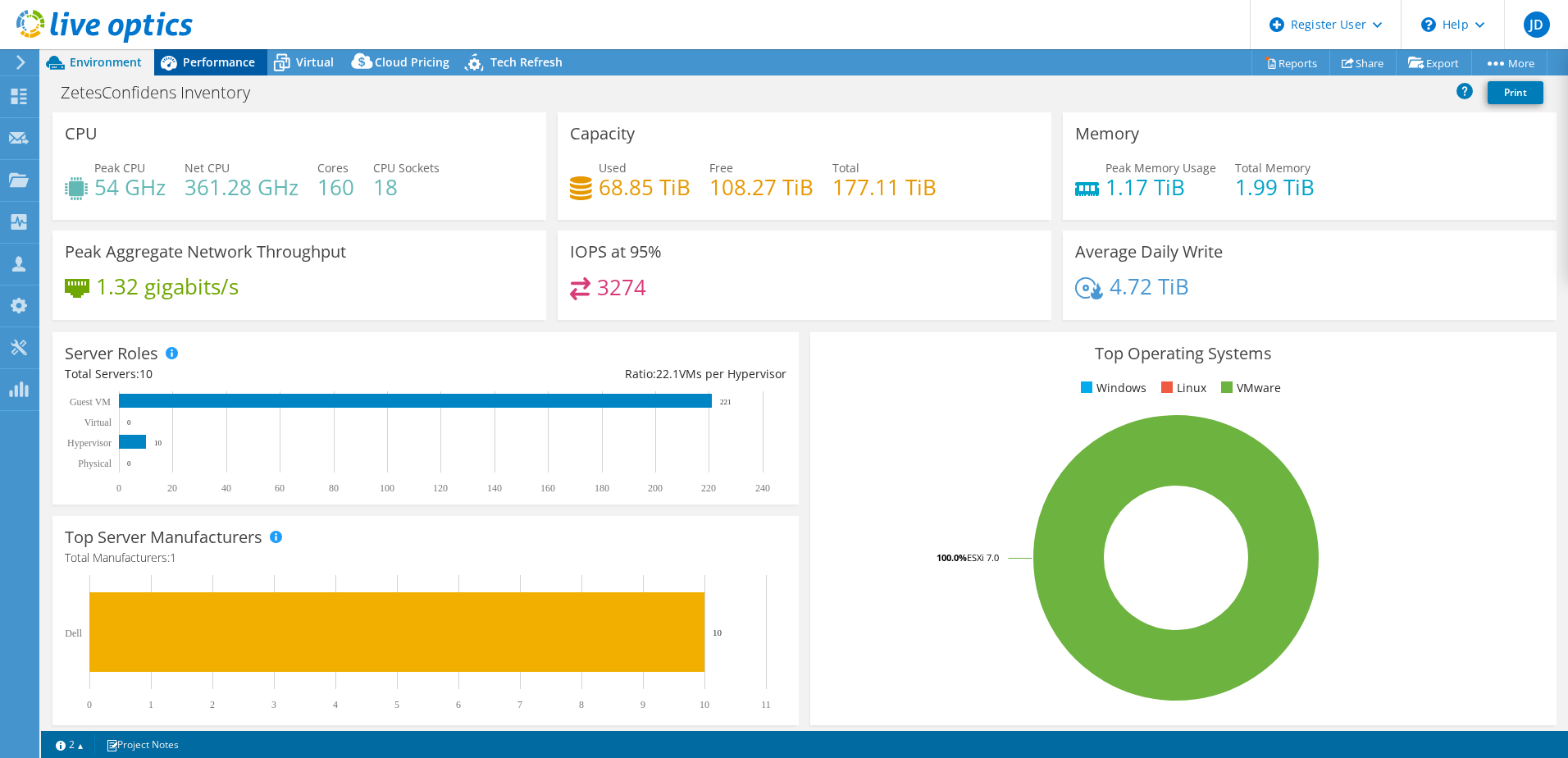
click at [216, 68] on span "Performance" at bounding box center [219, 62] width 72 height 15
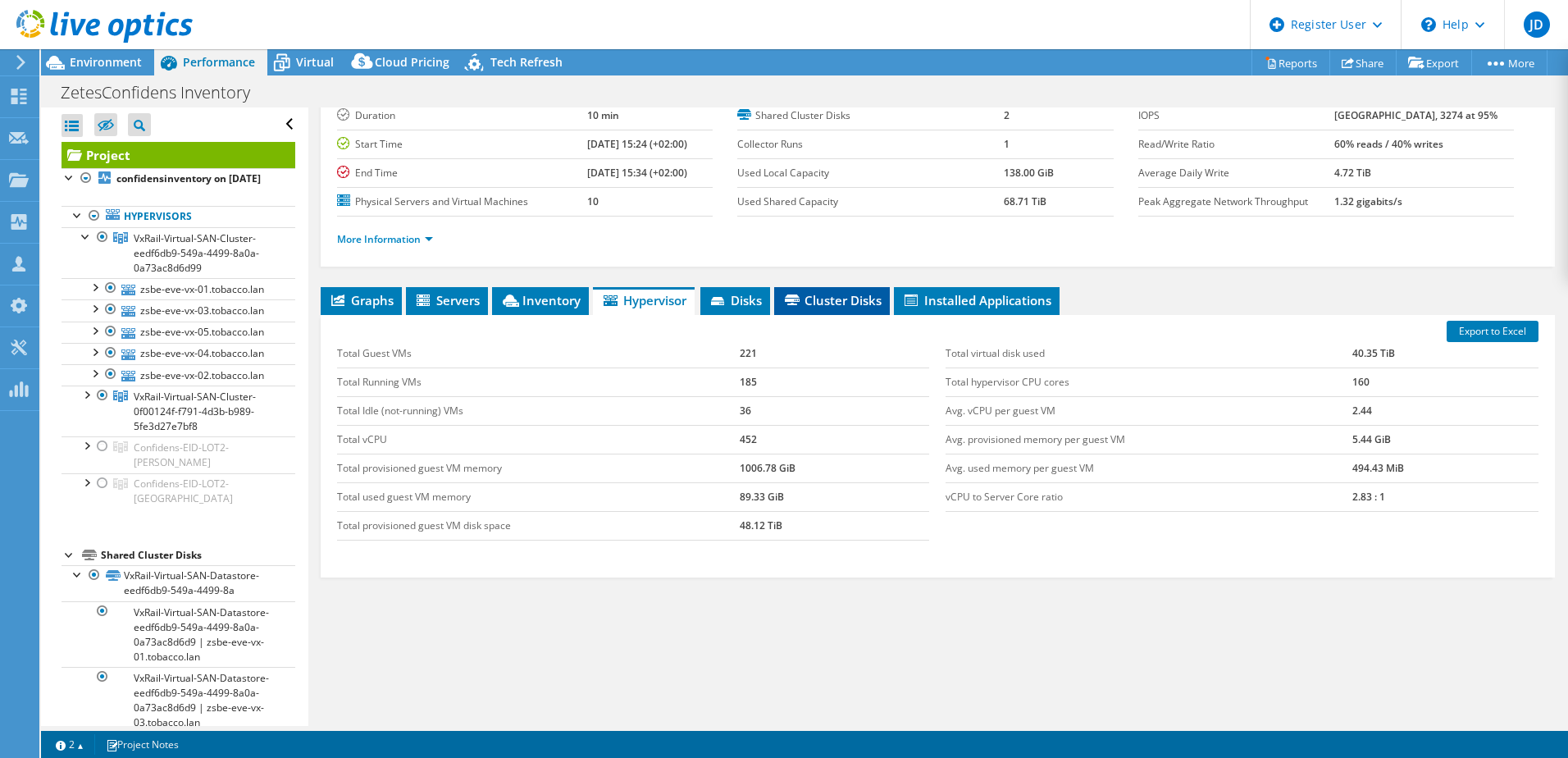
click at [814, 307] on span "Cluster Disks" at bounding box center [831, 300] width 99 height 16
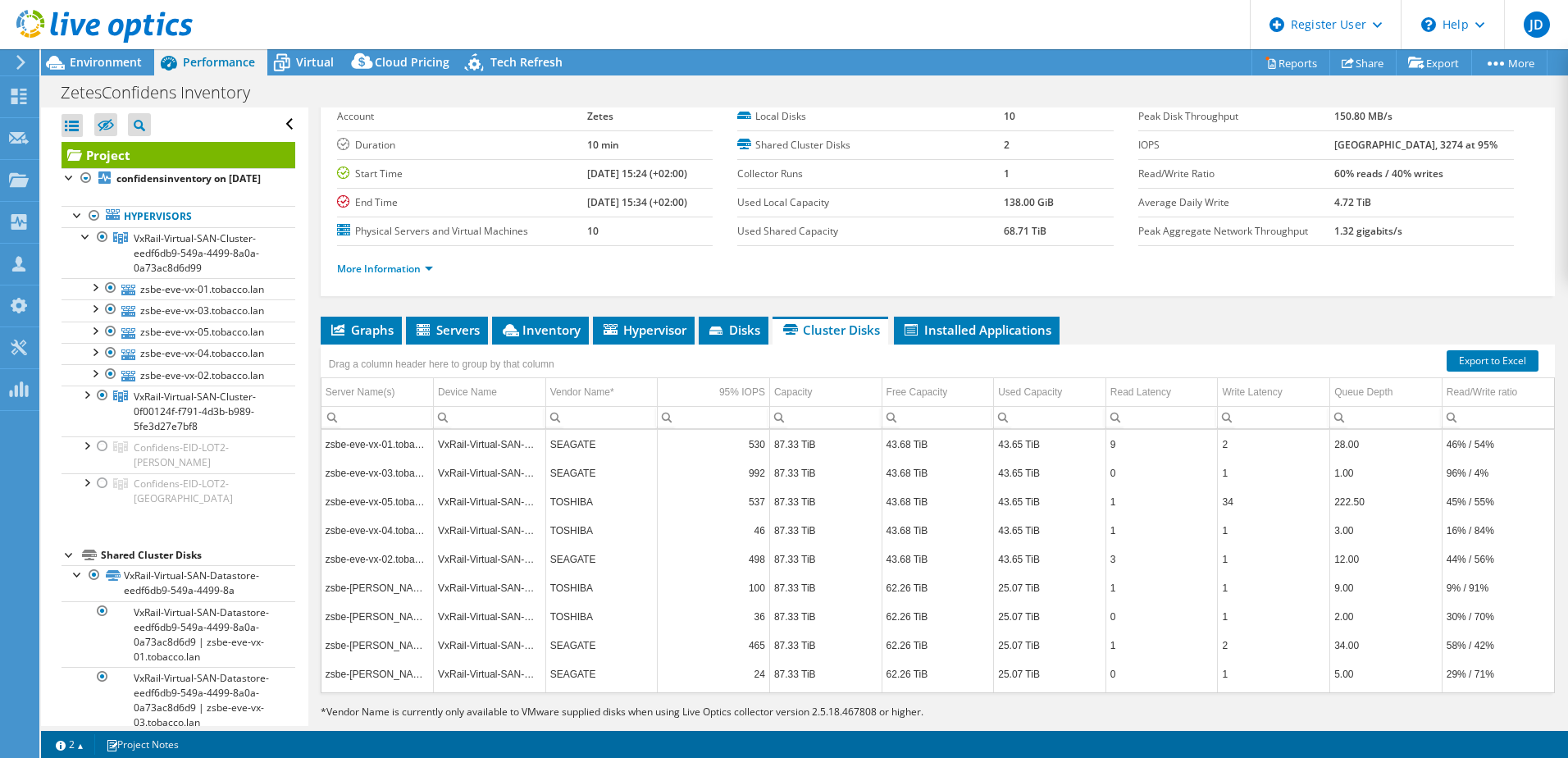
scroll to position [85, 0]
